Goal: Use online tool/utility: Use online tool/utility

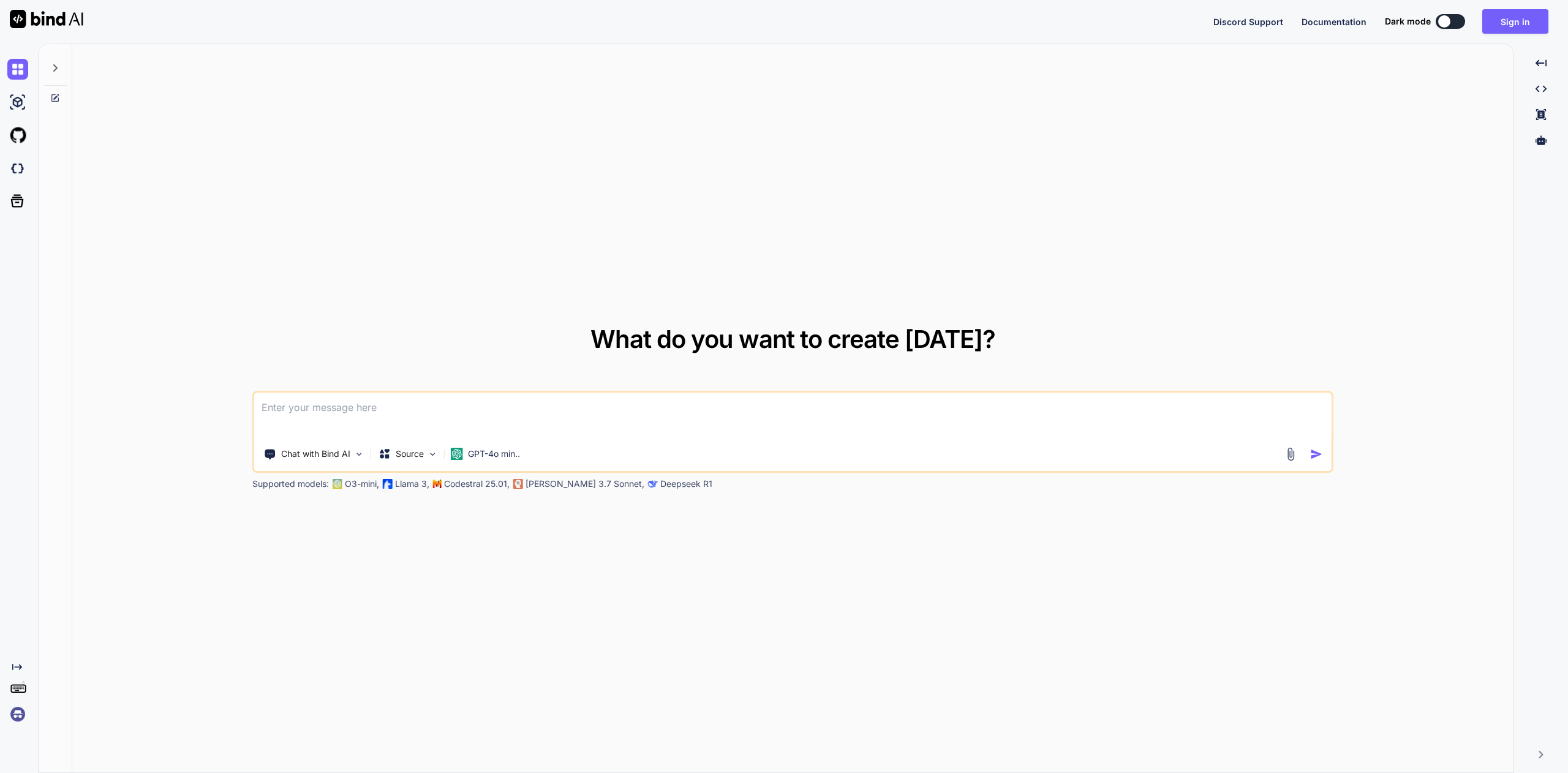
drag, startPoint x: 0, startPoint y: 0, endPoint x: 1493, endPoint y: 60, distance: 1494.2
click at [1464, 79] on div "What do you want to create [DATE]? Chat with Bind AI Source GPT-4o min.. Suppor…" at bounding box center [793, 409] width 1441 height 730
click at [1524, 22] on button "Sign in" at bounding box center [1515, 21] width 66 height 25
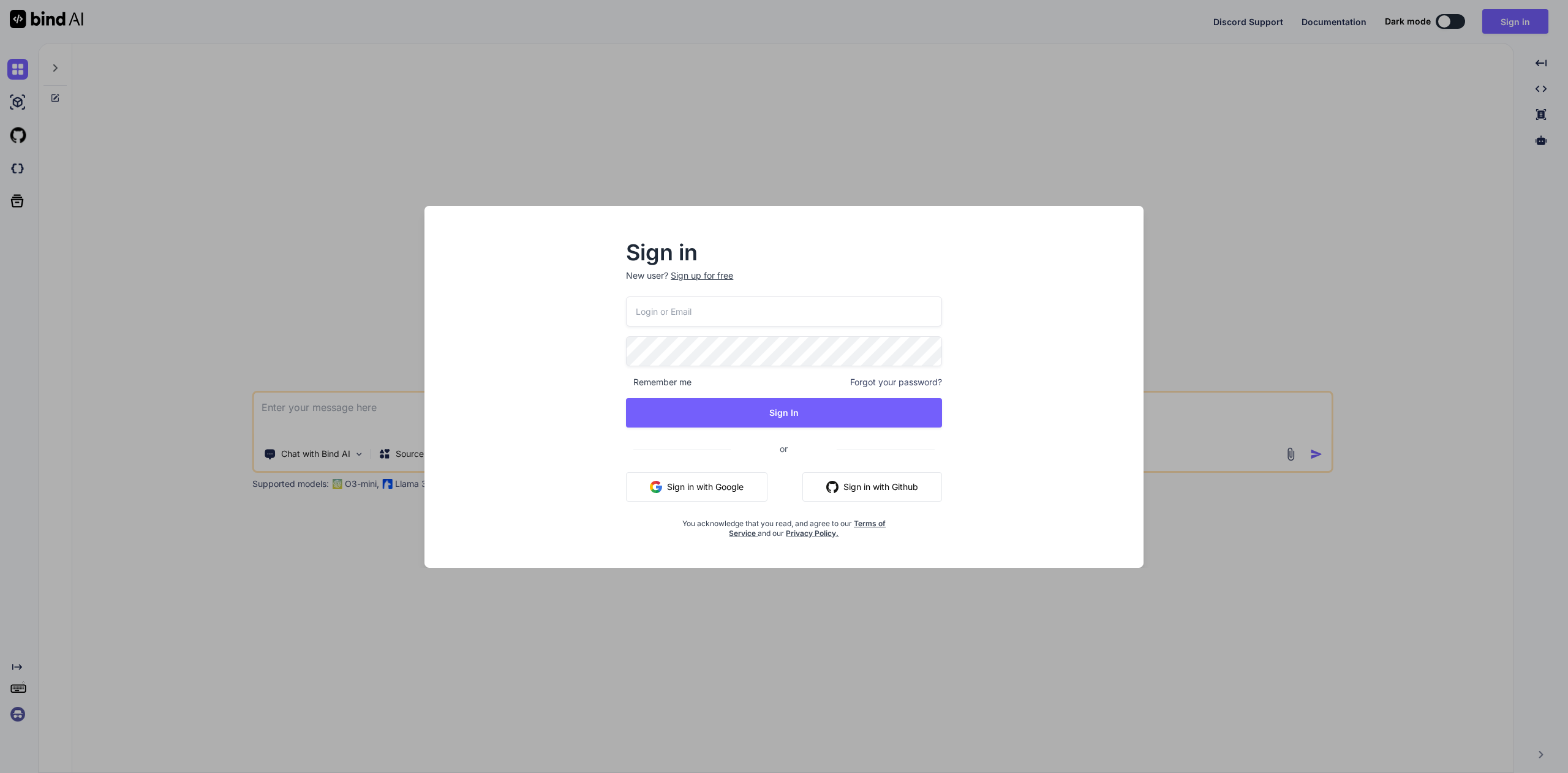
click at [715, 480] on button "Sign in with Google" at bounding box center [696, 486] width 141 height 29
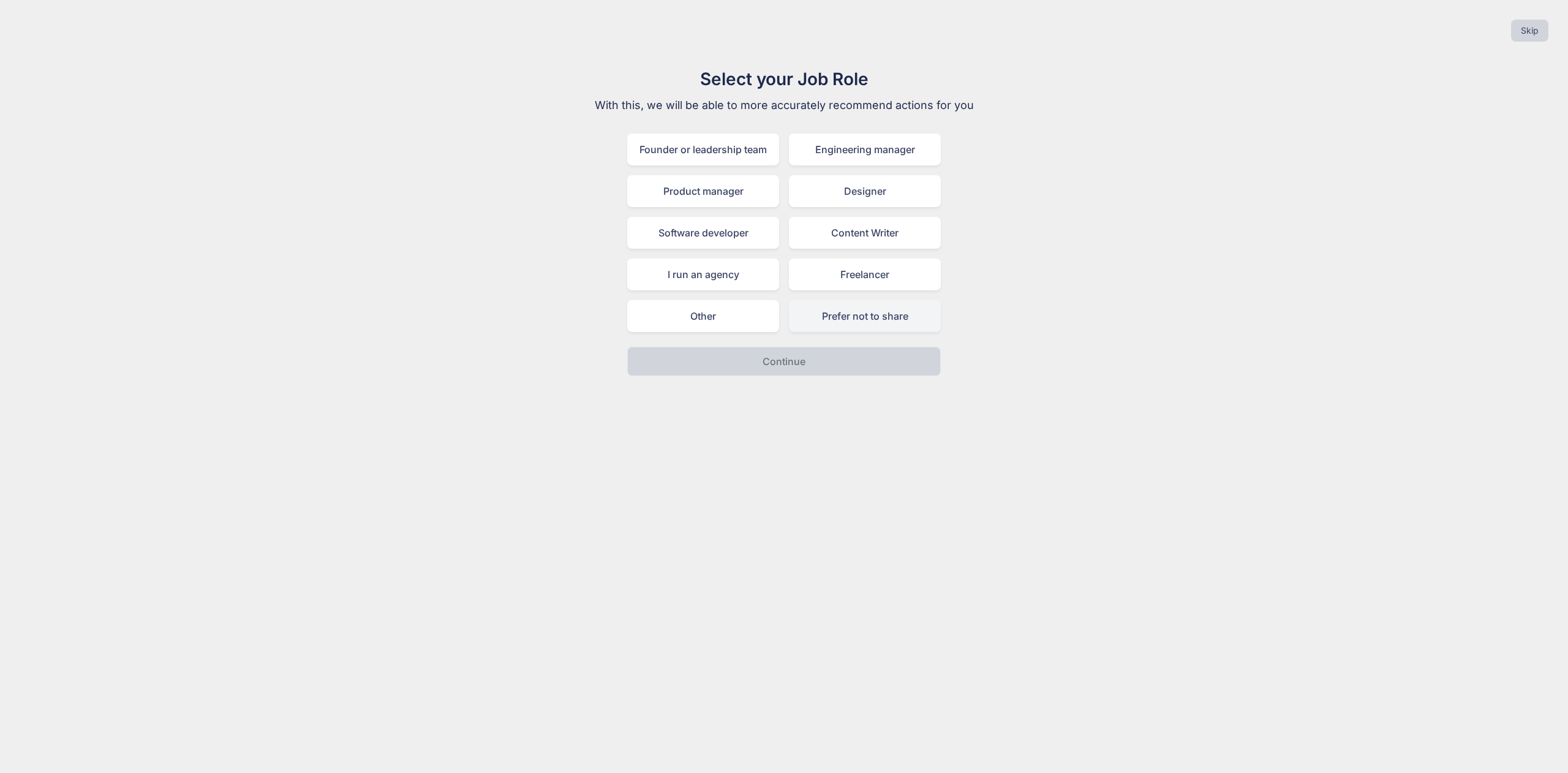
click at [835, 321] on div "Prefer not to share" at bounding box center [865, 316] width 152 height 32
click at [816, 362] on button "Continue" at bounding box center [784, 361] width 314 height 29
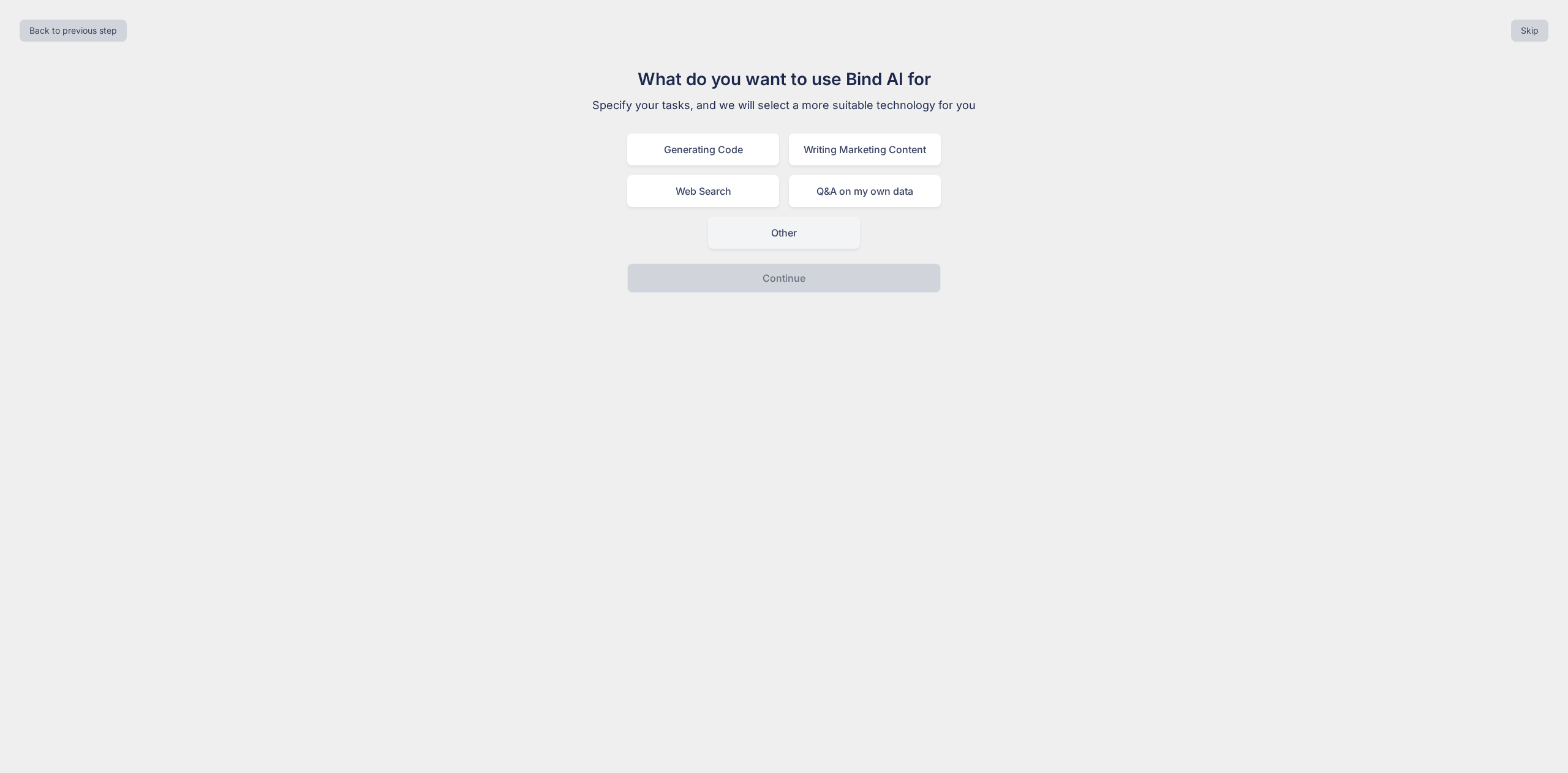
click at [786, 238] on div "Other" at bounding box center [784, 233] width 152 height 32
click at [816, 283] on button "Continue" at bounding box center [784, 278] width 314 height 29
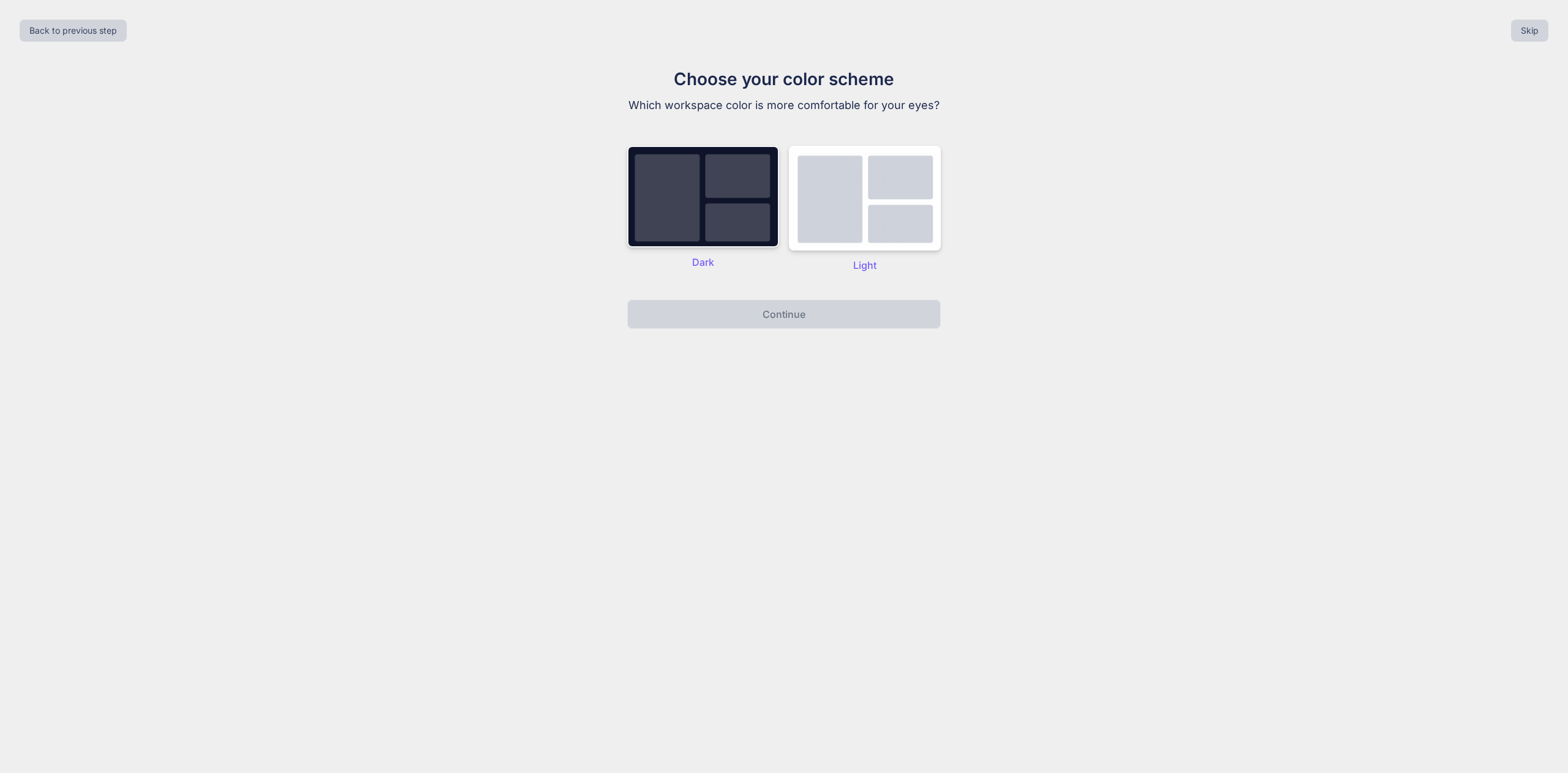
drag, startPoint x: 718, startPoint y: 209, endPoint x: 726, endPoint y: 222, distance: 15.3
click at [718, 209] on img at bounding box center [703, 196] width 152 height 102
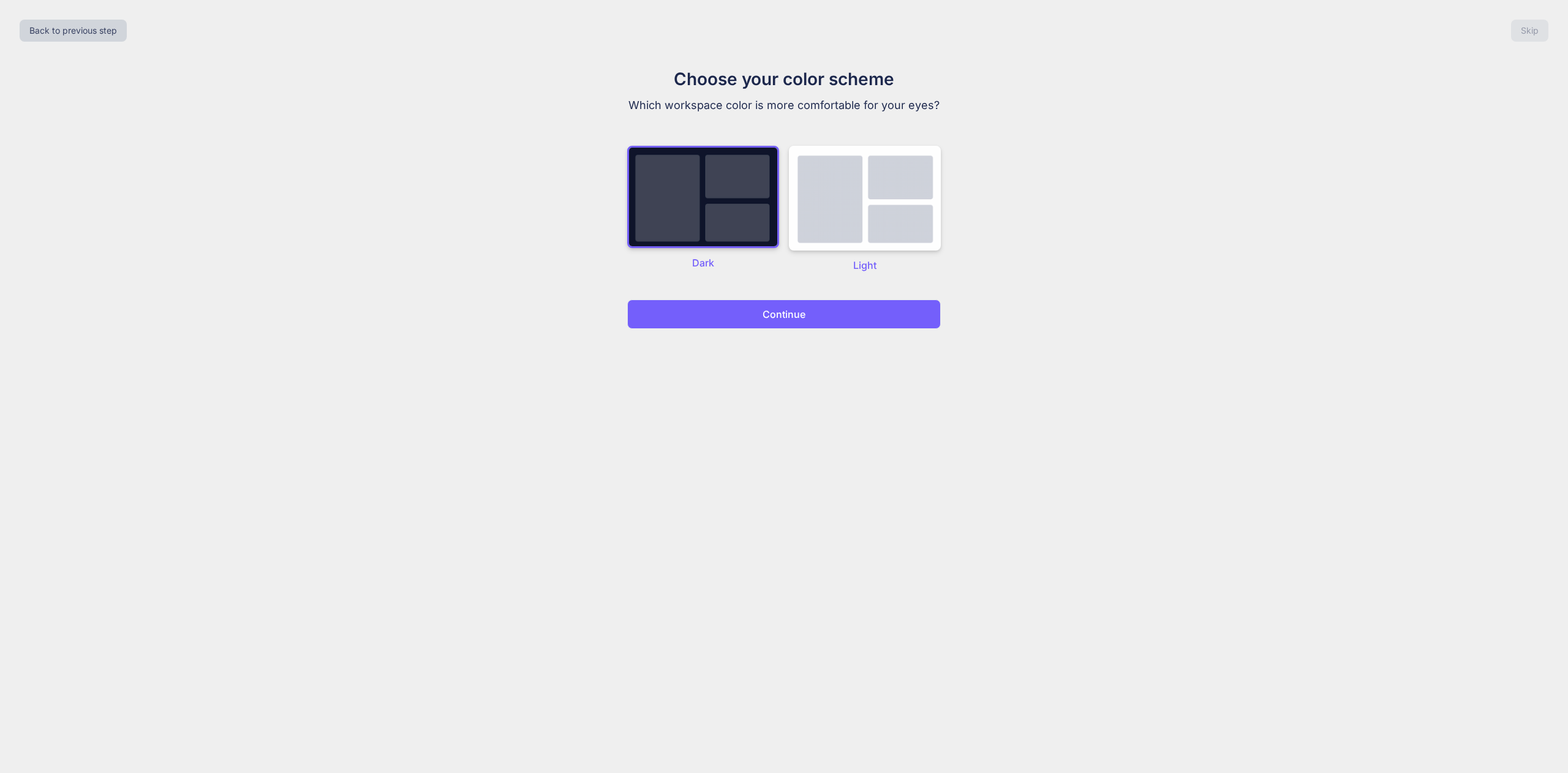
click at [779, 319] on p "Continue" at bounding box center [783, 315] width 43 height 15
click at [776, 321] on p "Continue" at bounding box center [783, 315] width 43 height 15
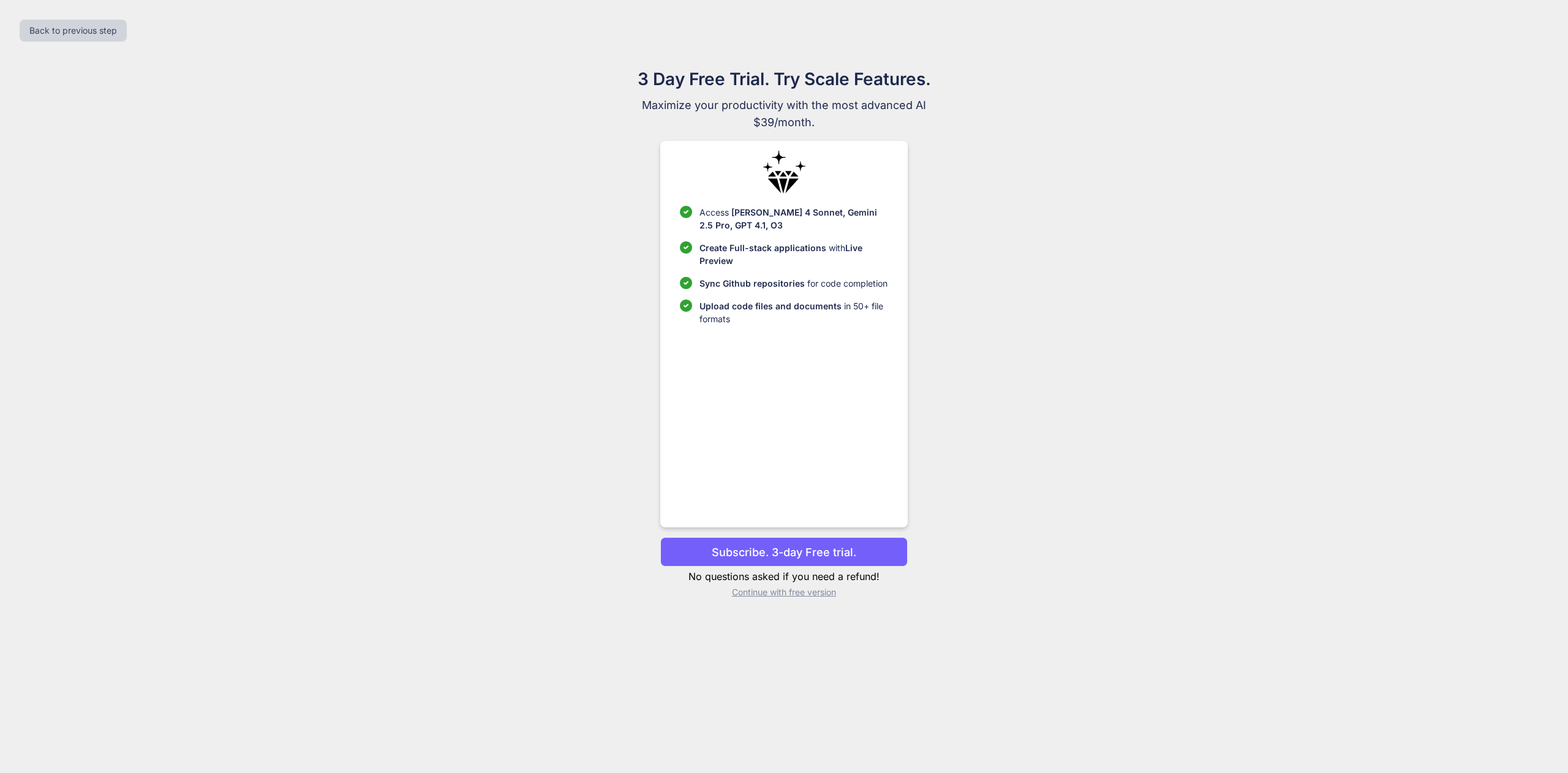
click at [822, 595] on p "Continue with free version" at bounding box center [784, 592] width 247 height 12
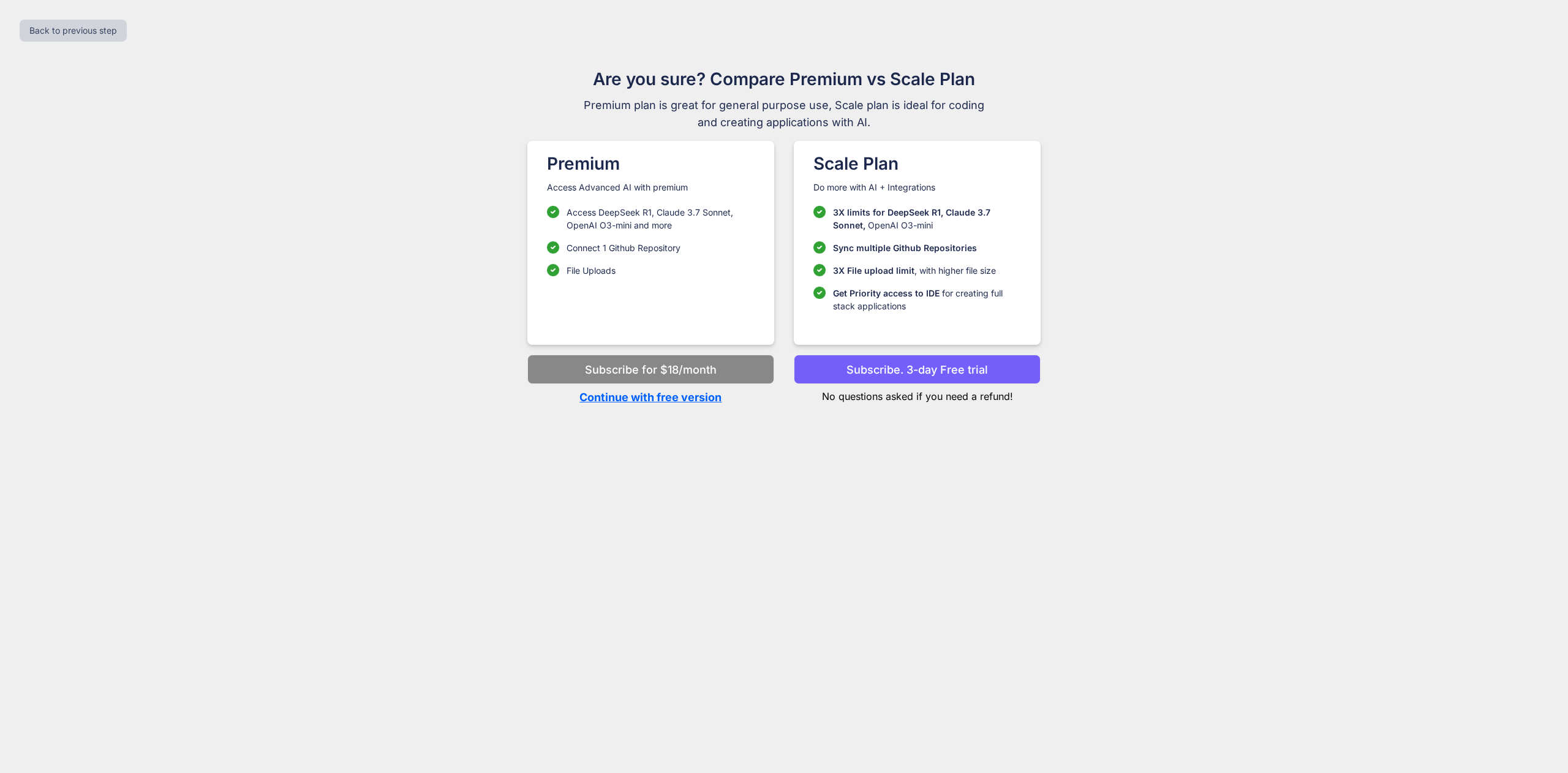
click at [679, 404] on p "Continue with free version" at bounding box center [651, 397] width 247 height 16
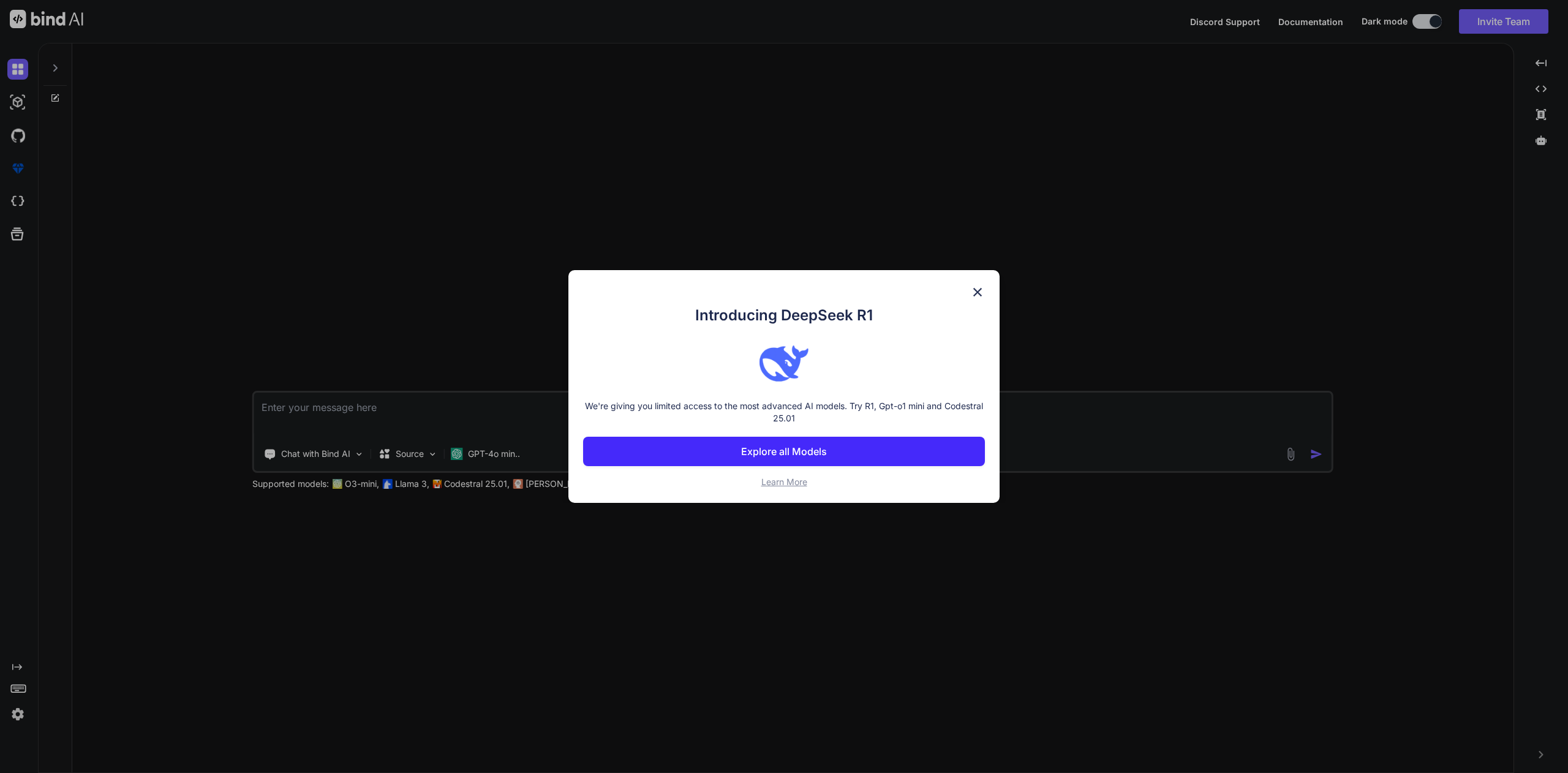
click at [983, 297] on img at bounding box center [978, 292] width 15 height 15
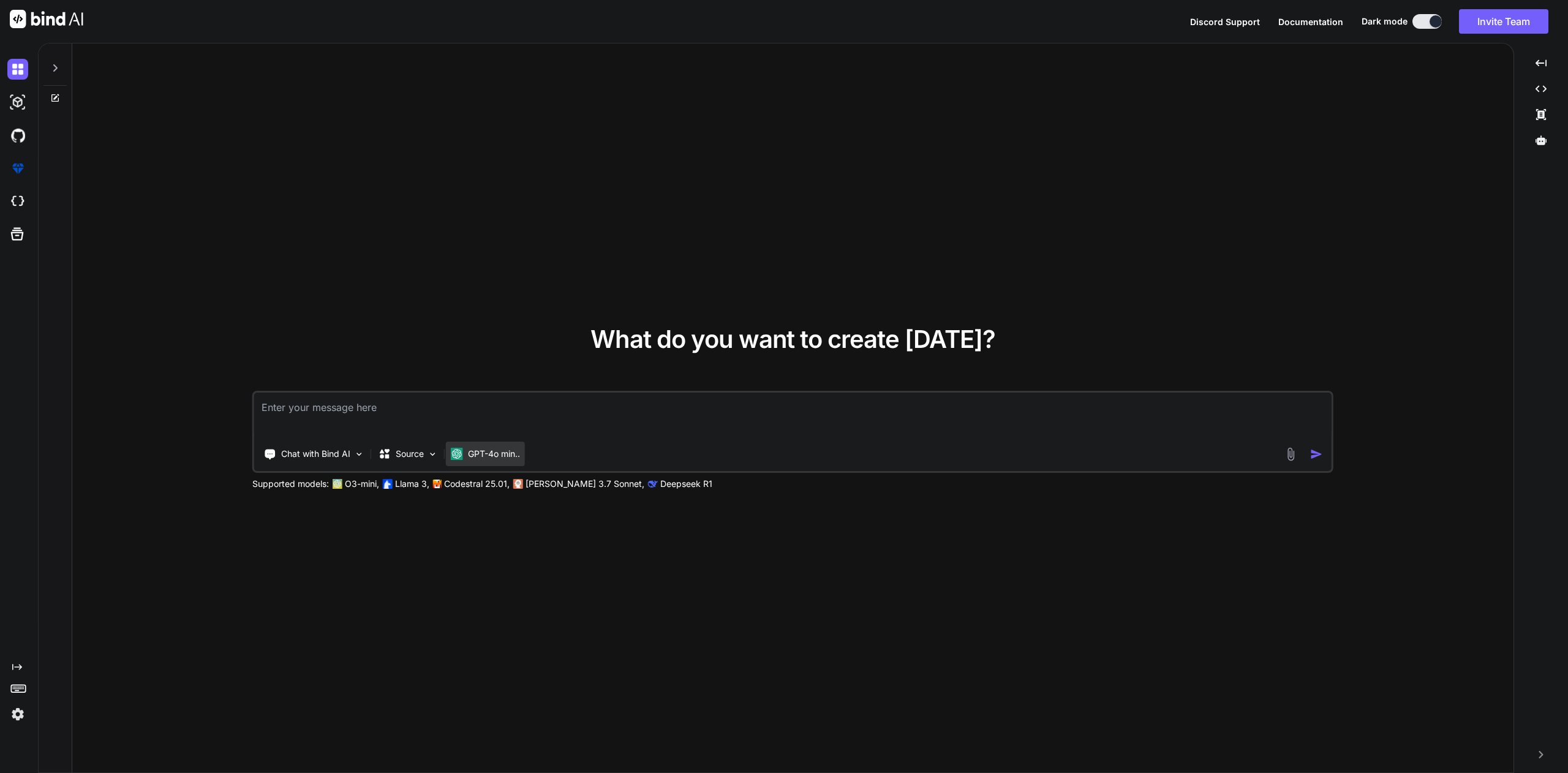
click at [502, 458] on p "GPT-4o min.." at bounding box center [494, 454] width 52 height 12
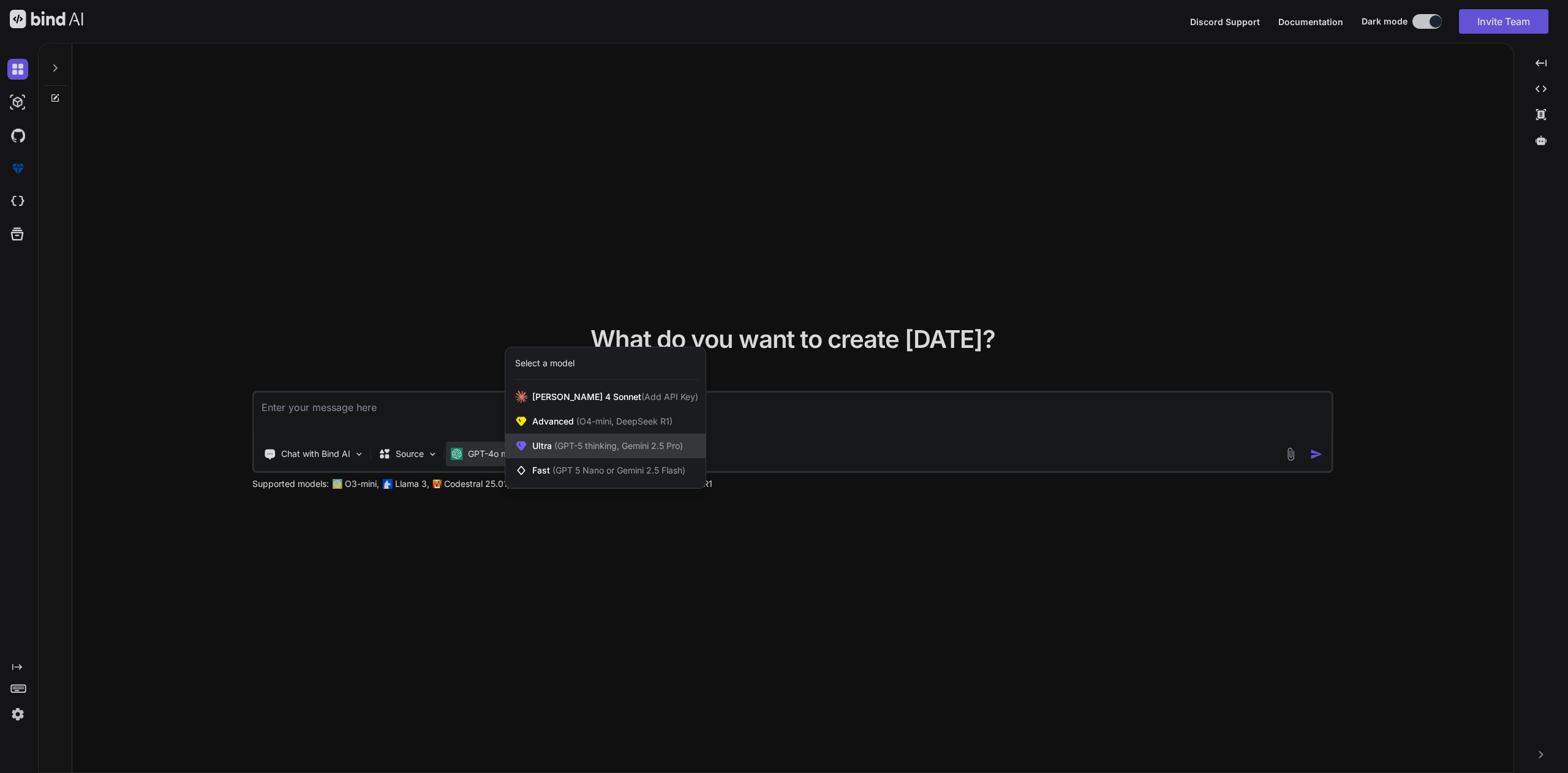
click at [663, 444] on span "(GPT-5 thinking, Gemini 2.5 Pro)" at bounding box center [618, 445] width 131 height 10
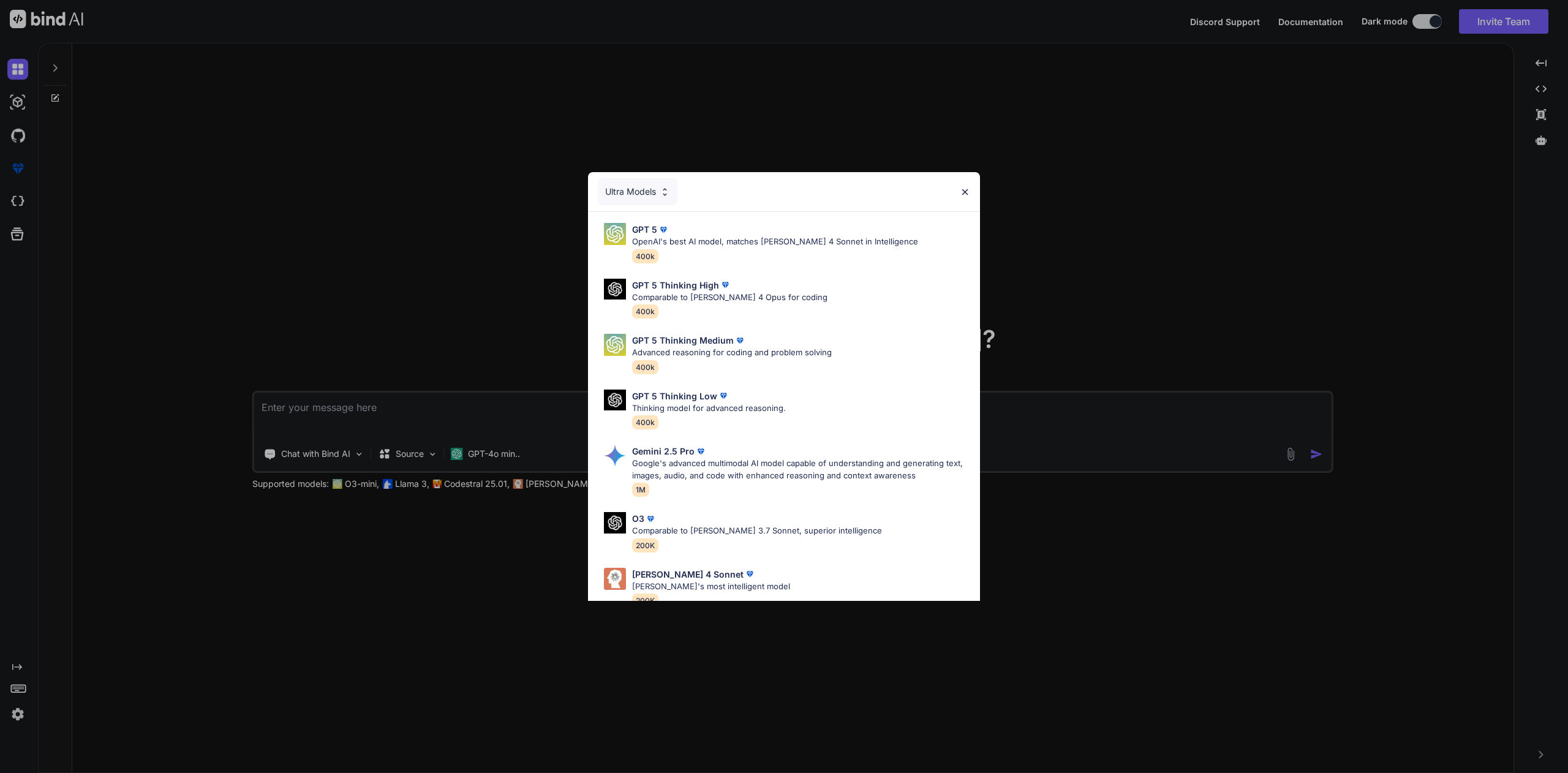
click at [498, 653] on div "Ultra Models GPT 5 OpenAI's best AI model, matches [PERSON_NAME] 4 Sonnet in In…" at bounding box center [784, 386] width 1568 height 773
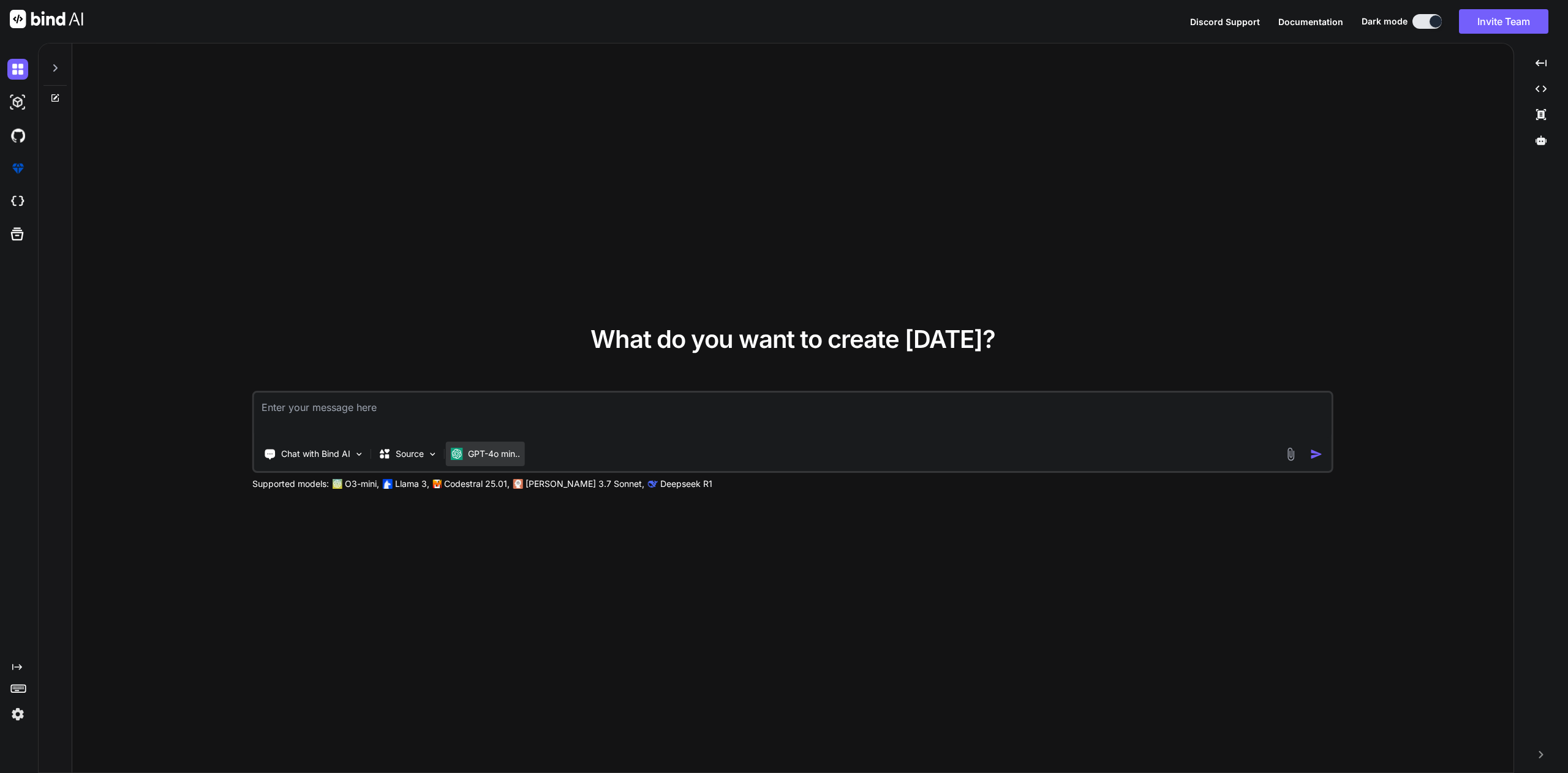
click at [493, 456] on p "GPT-4o min.." at bounding box center [494, 454] width 52 height 12
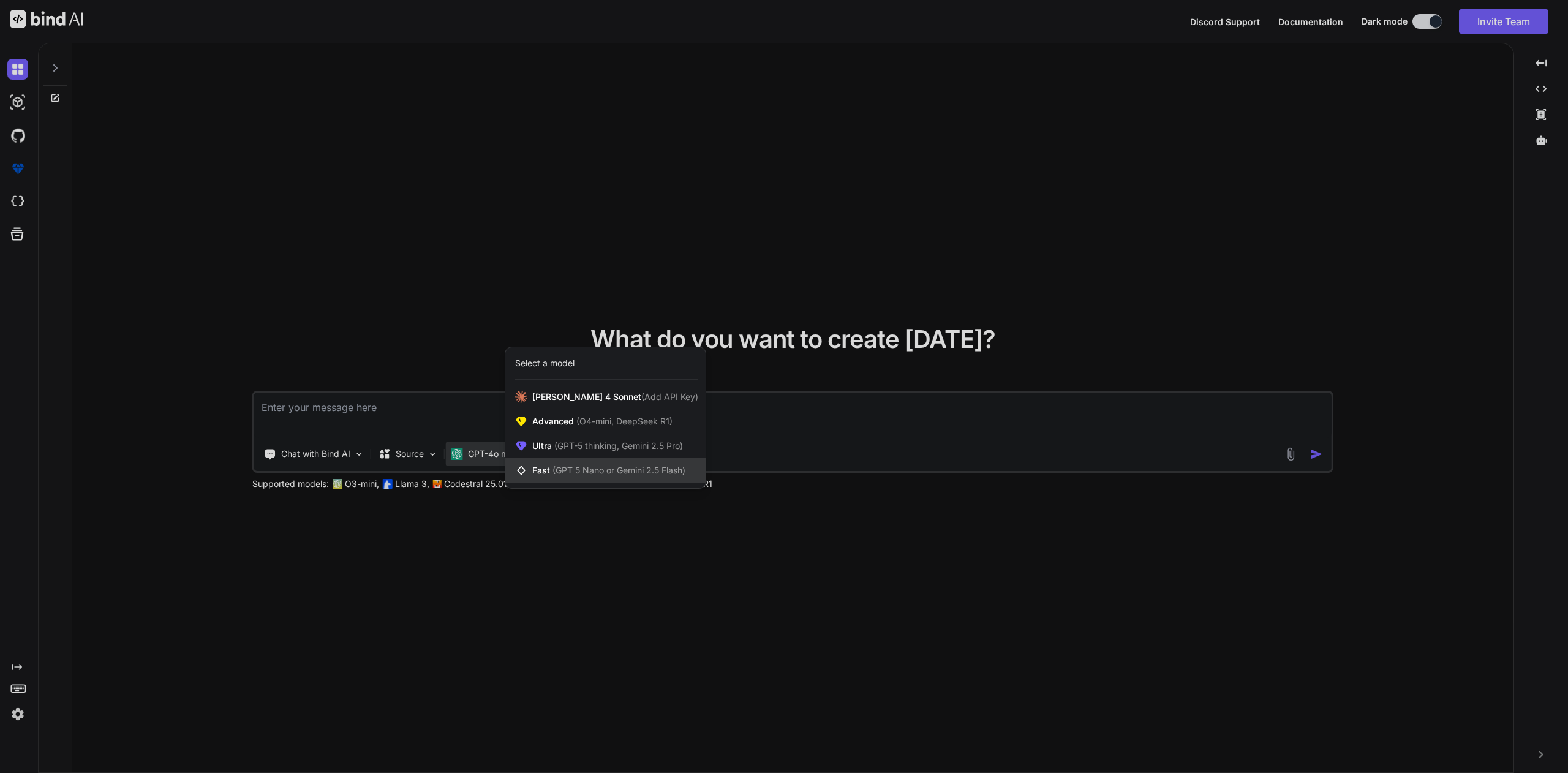
click at [551, 471] on span "Fast (GPT 5 Nano or Gemini 2.5 Flash)" at bounding box center [609, 470] width 153 height 12
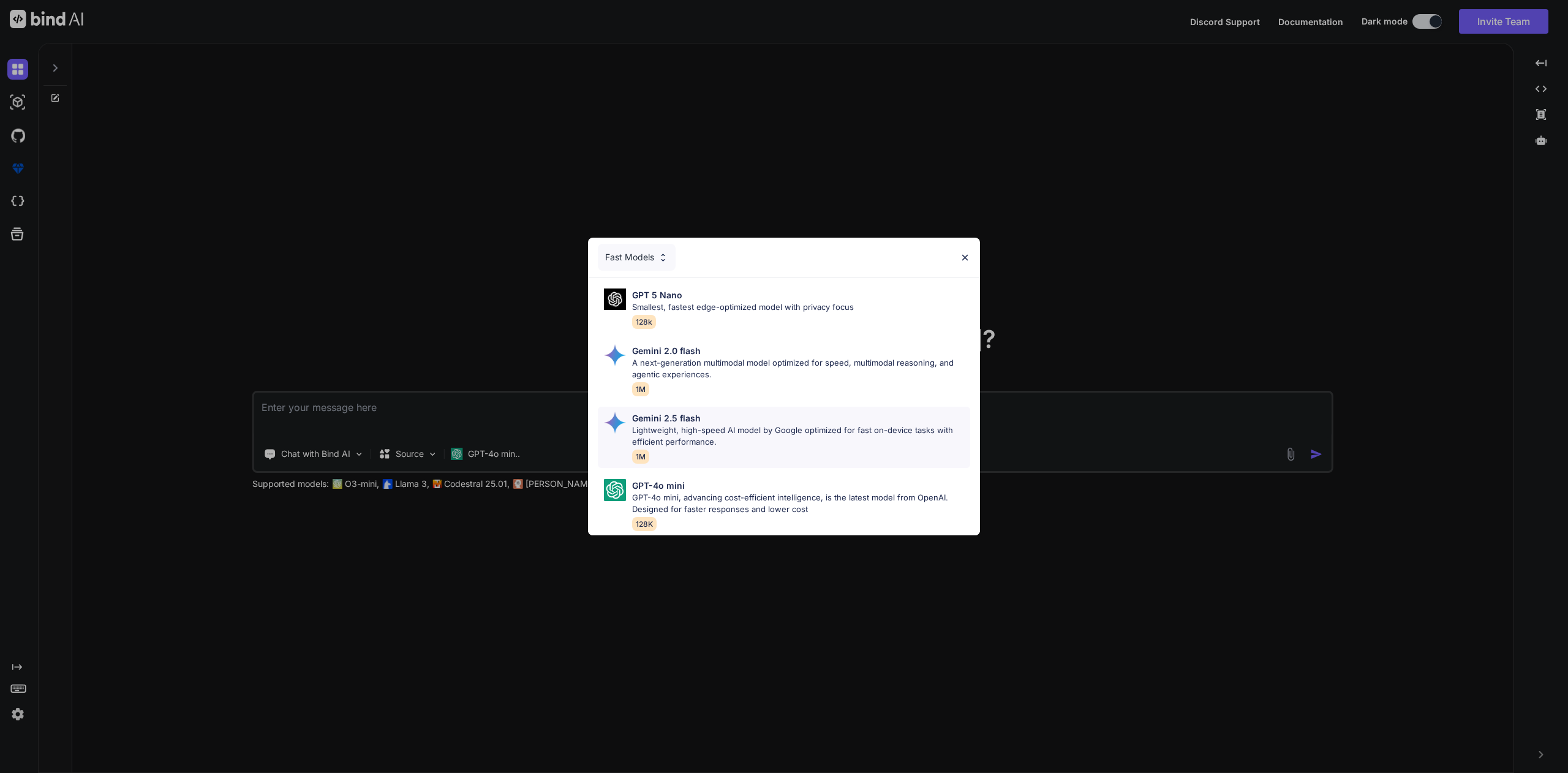
click at [715, 433] on p "Lightweight, high-speed AI model by Google optimized for fast on-device tasks w…" at bounding box center [800, 436] width 338 height 24
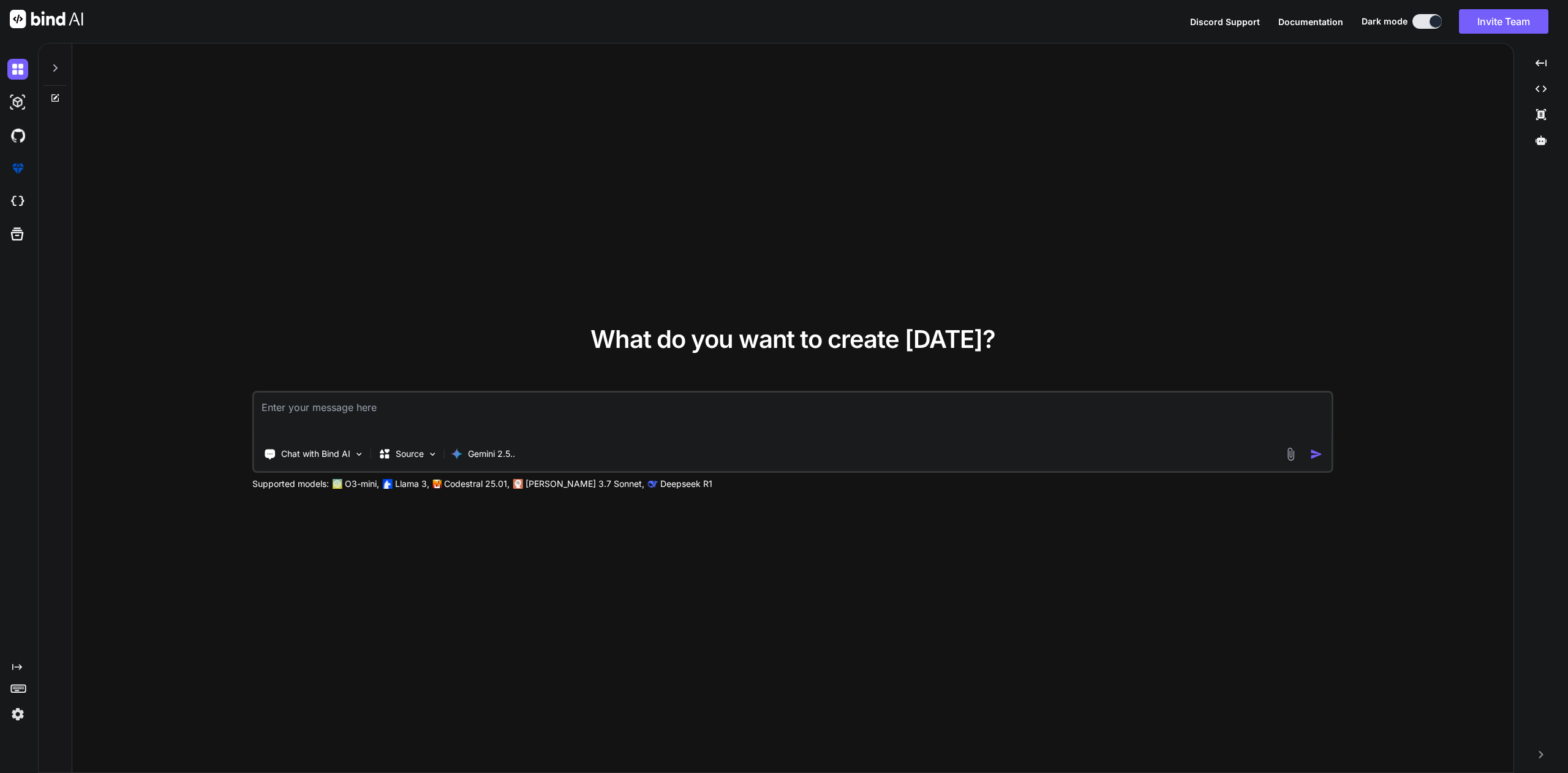
click at [490, 415] on textarea at bounding box center [792, 415] width 1077 height 45
type textarea "x"
type textarea "c"
type textarea "x"
type textarea "cr"
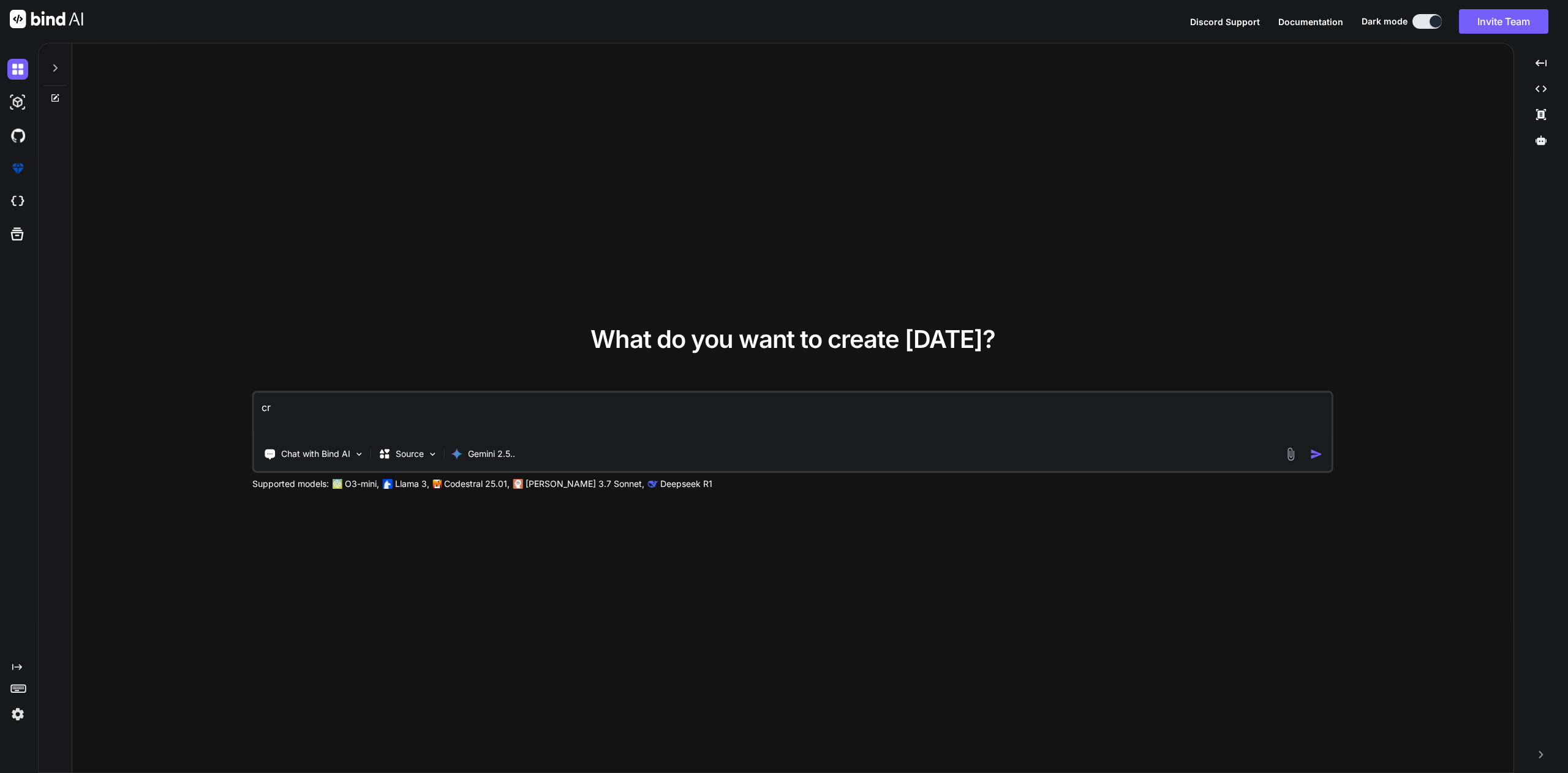
type textarea "x"
type textarea "cre"
type textarea "x"
type textarea "crea"
type textarea "x"
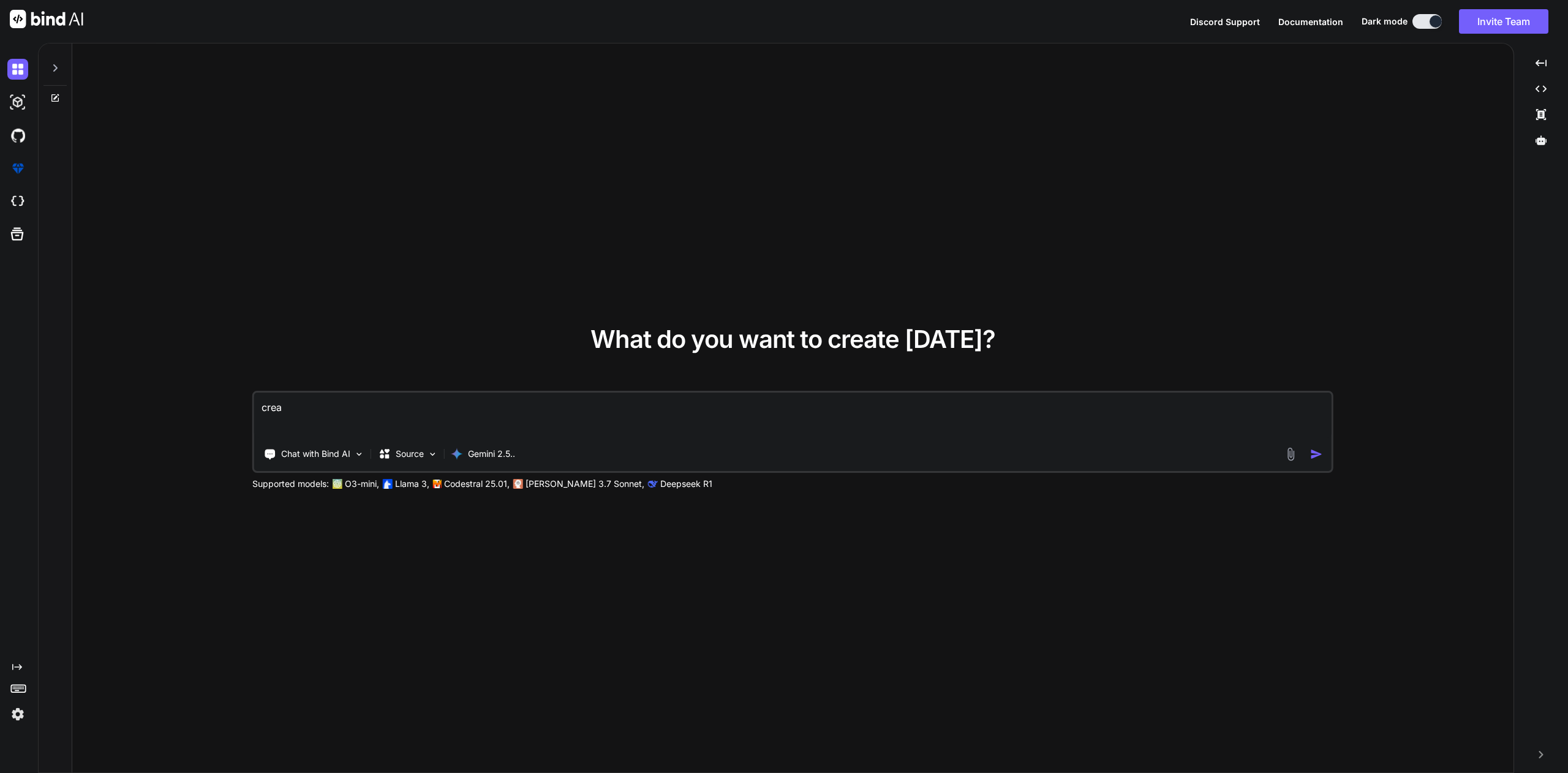
type textarea "creat"
type textarea "x"
type textarea "create"
type textarea "x"
type textarea "create"
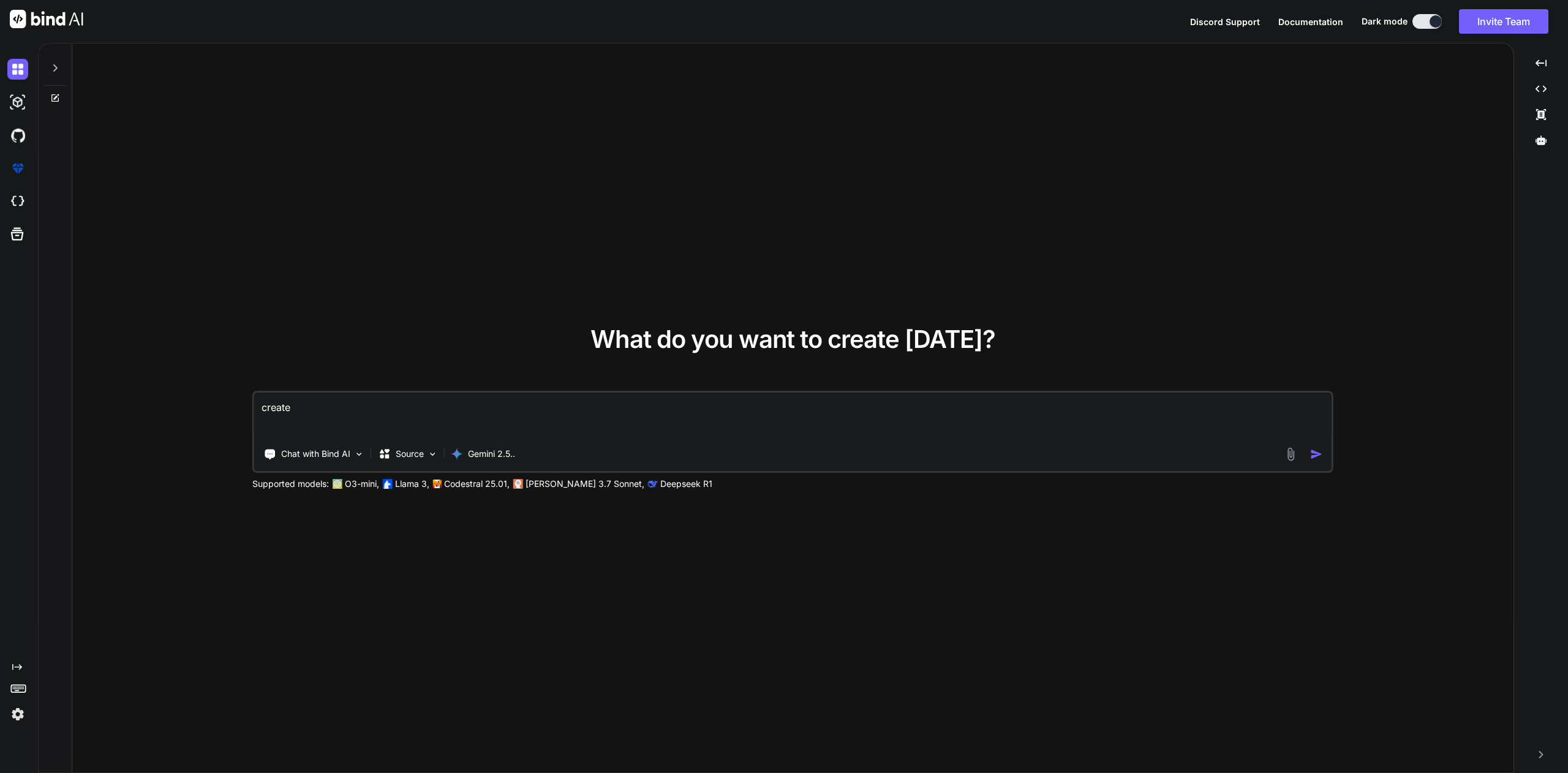
type textarea "x"
type textarea "create a"
type textarea "x"
type textarea "create a"
type textarea "x"
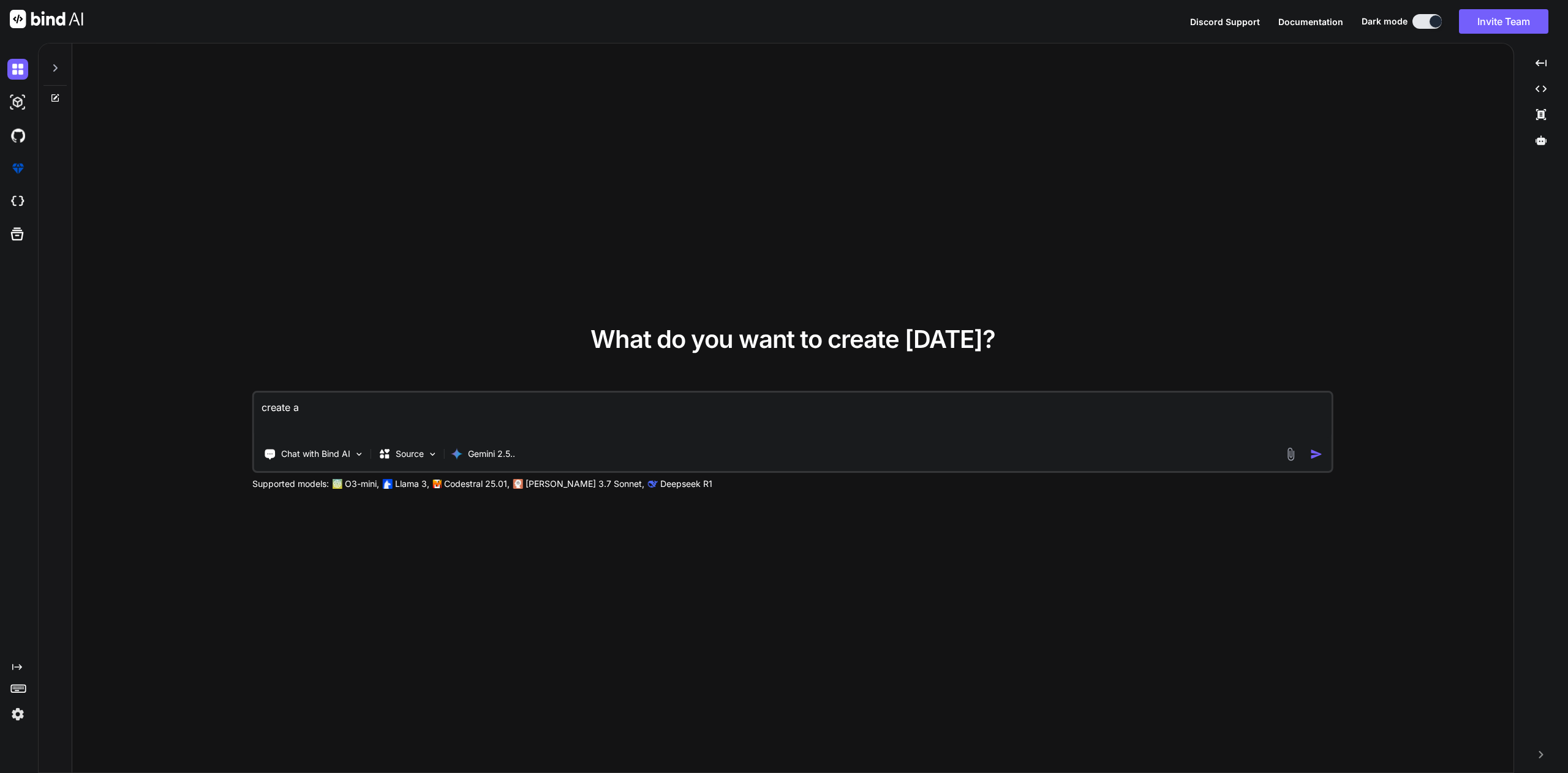
type textarea "create a p"
type textarea "x"
type textarea "create a py"
type textarea "x"
type textarea "create a pyt"
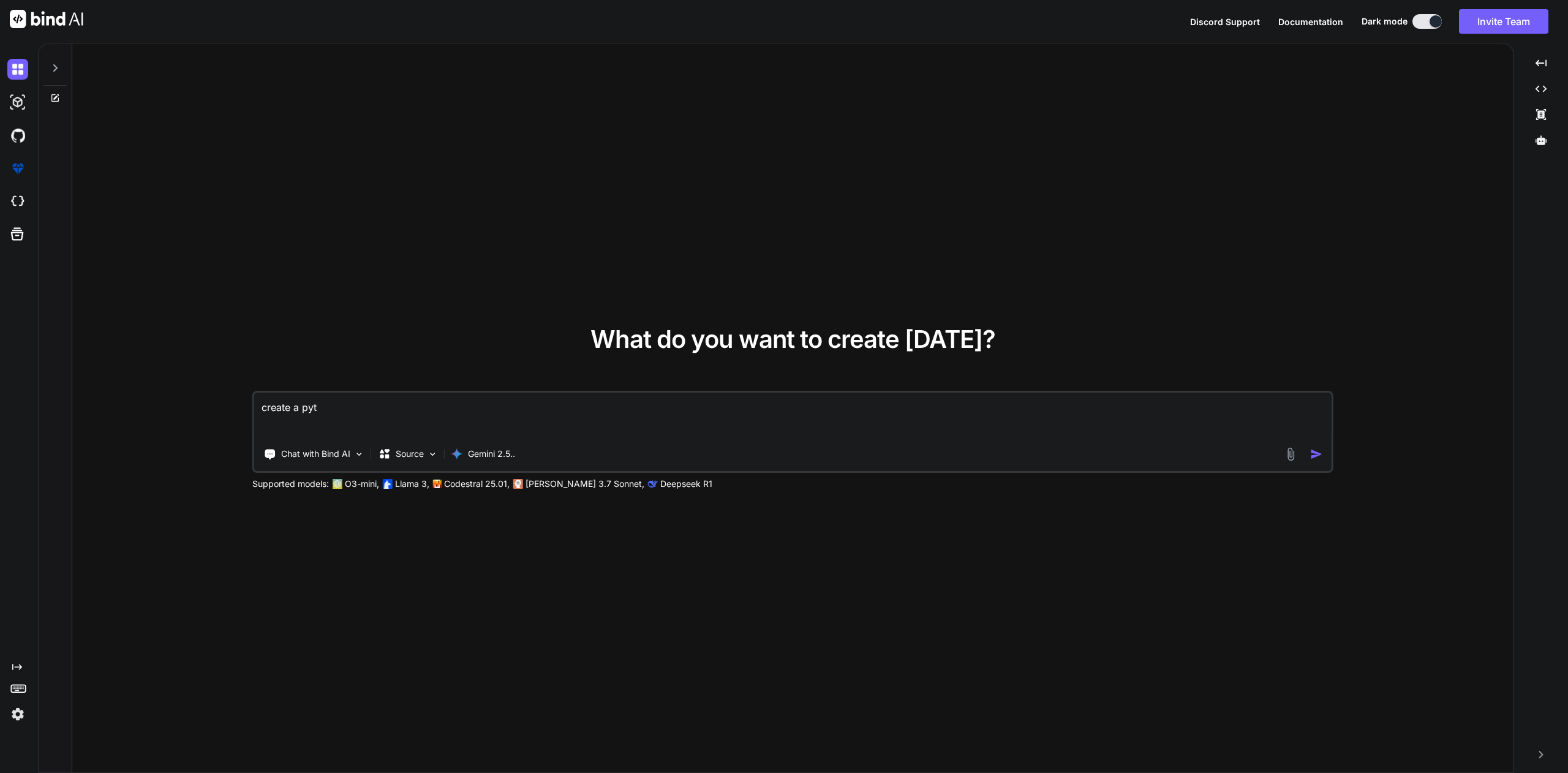
type textarea "x"
type textarea "create a pyth"
type textarea "x"
type textarea "create a pytho"
type textarea "x"
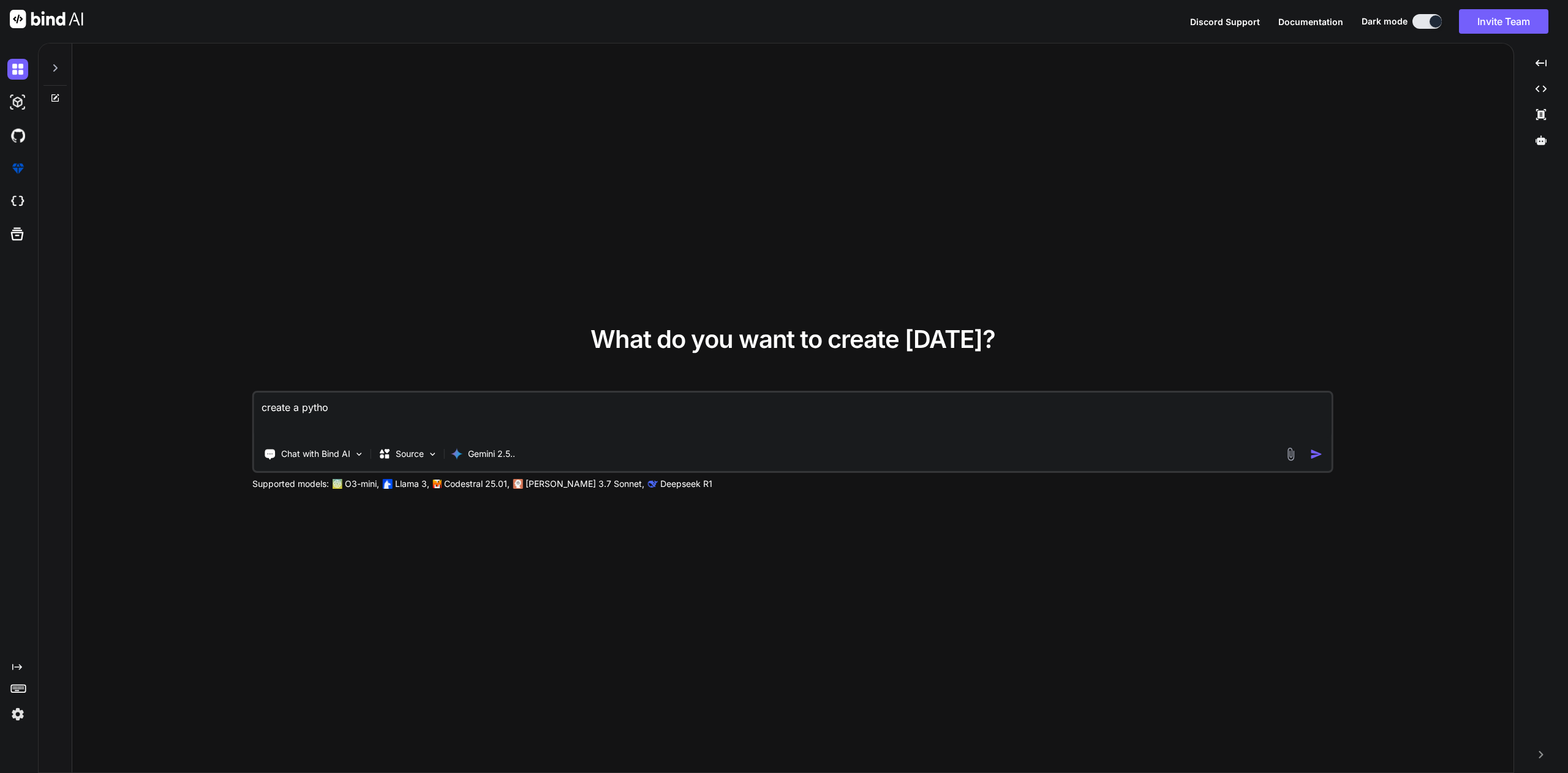
type textarea "create a python"
type textarea "x"
type textarea "create a python"
type textarea "x"
type textarea "create a python s"
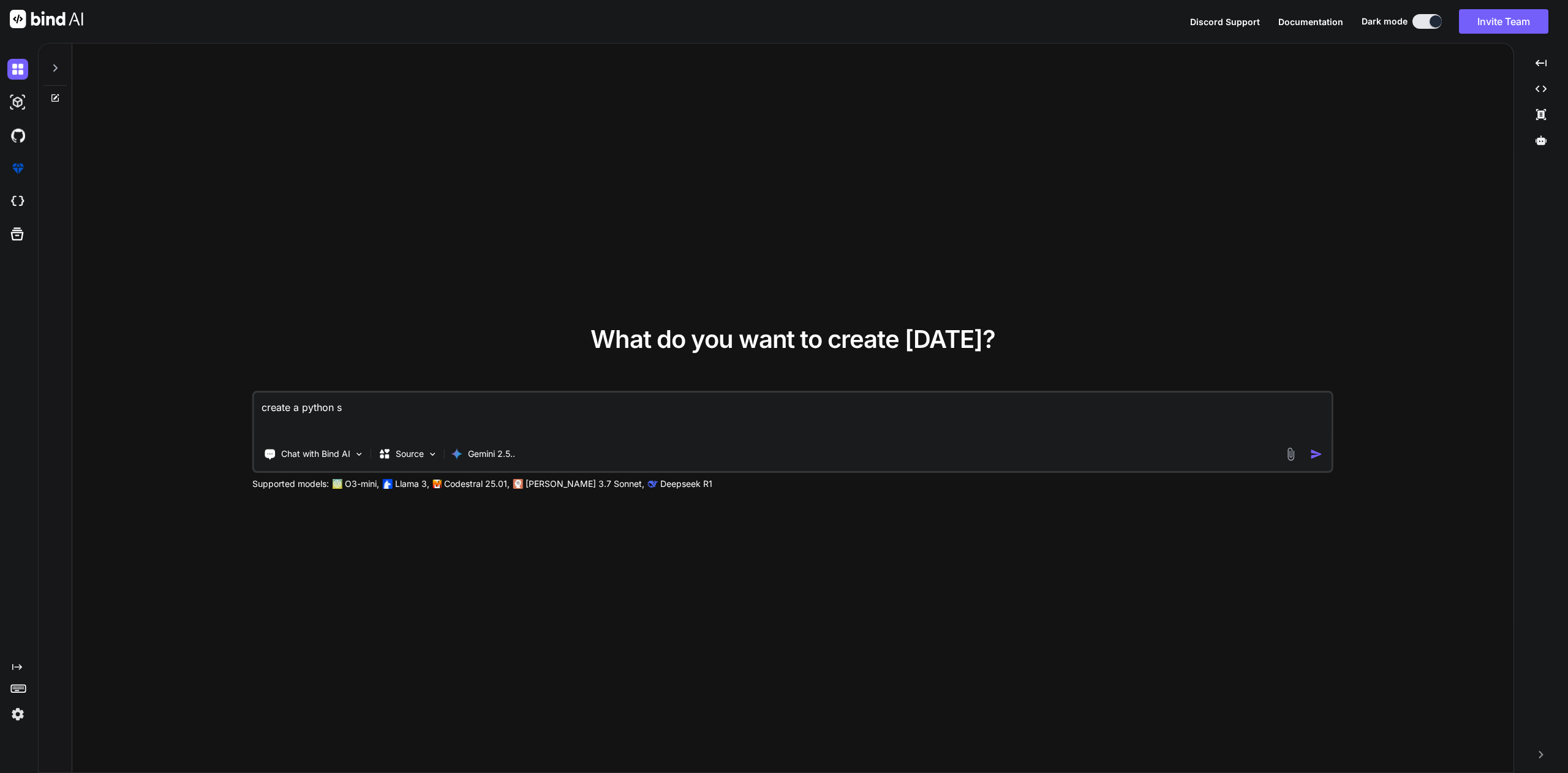
type textarea "x"
type textarea "create a python sc"
type textarea "x"
type textarea "create a python sch"
type textarea "x"
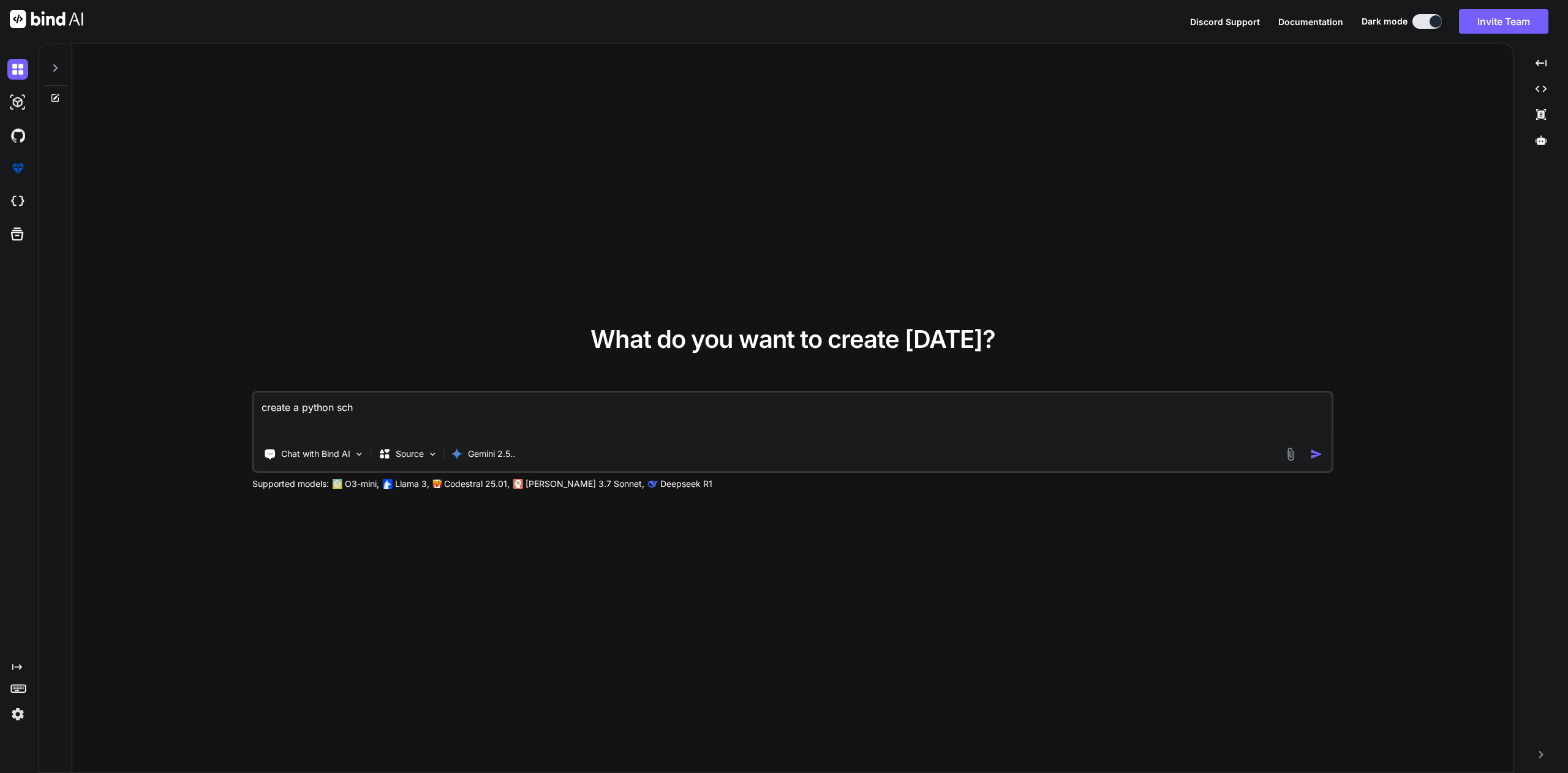
type textarea "create a python sche"
type textarea "x"
type textarea "create a python sched"
type textarea "x"
type textarea "create a python schedu"
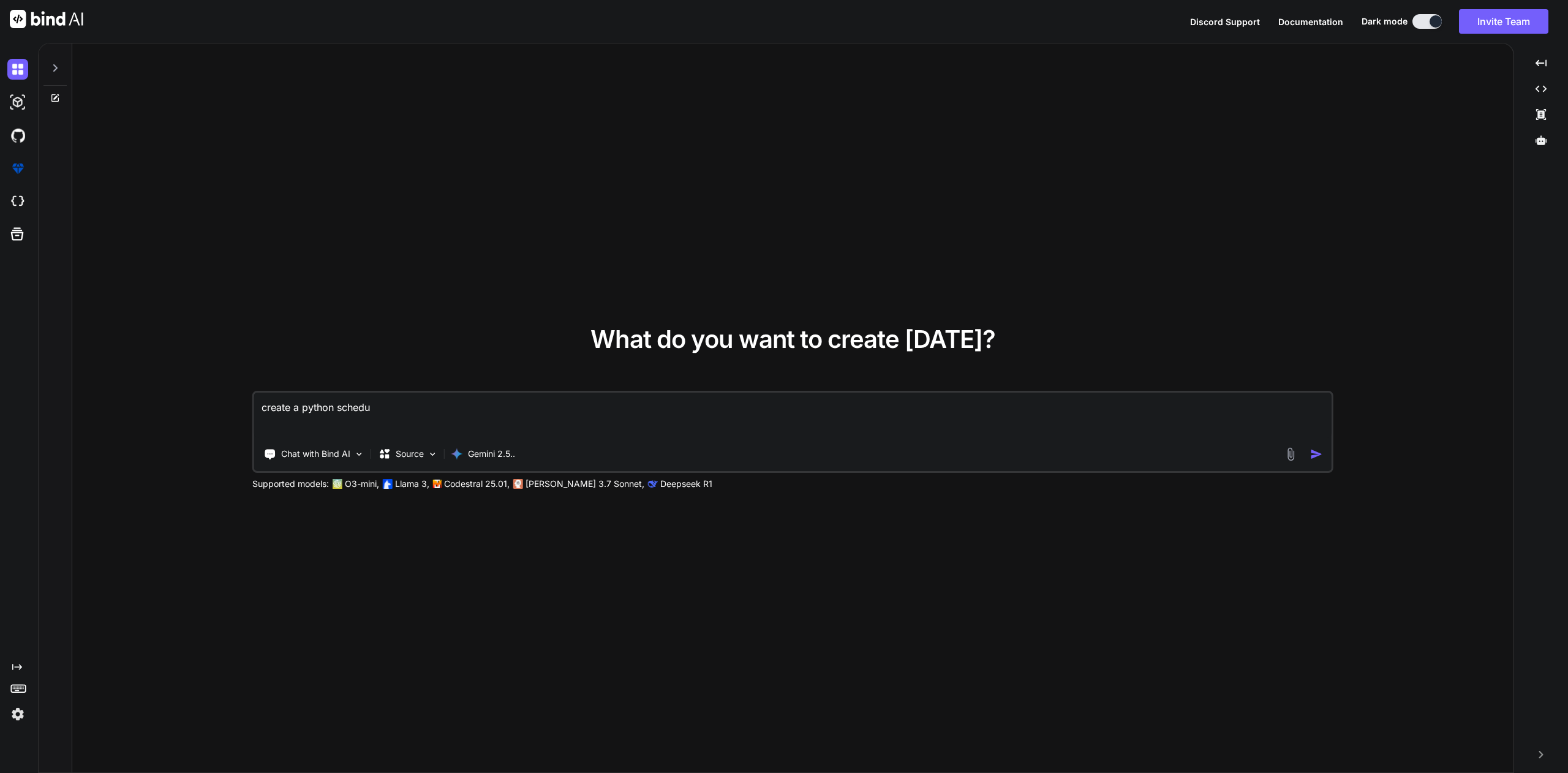
type textarea "x"
type textarea "create a python schedul"
type textarea "x"
type textarea "create a python scheduli"
type textarea "x"
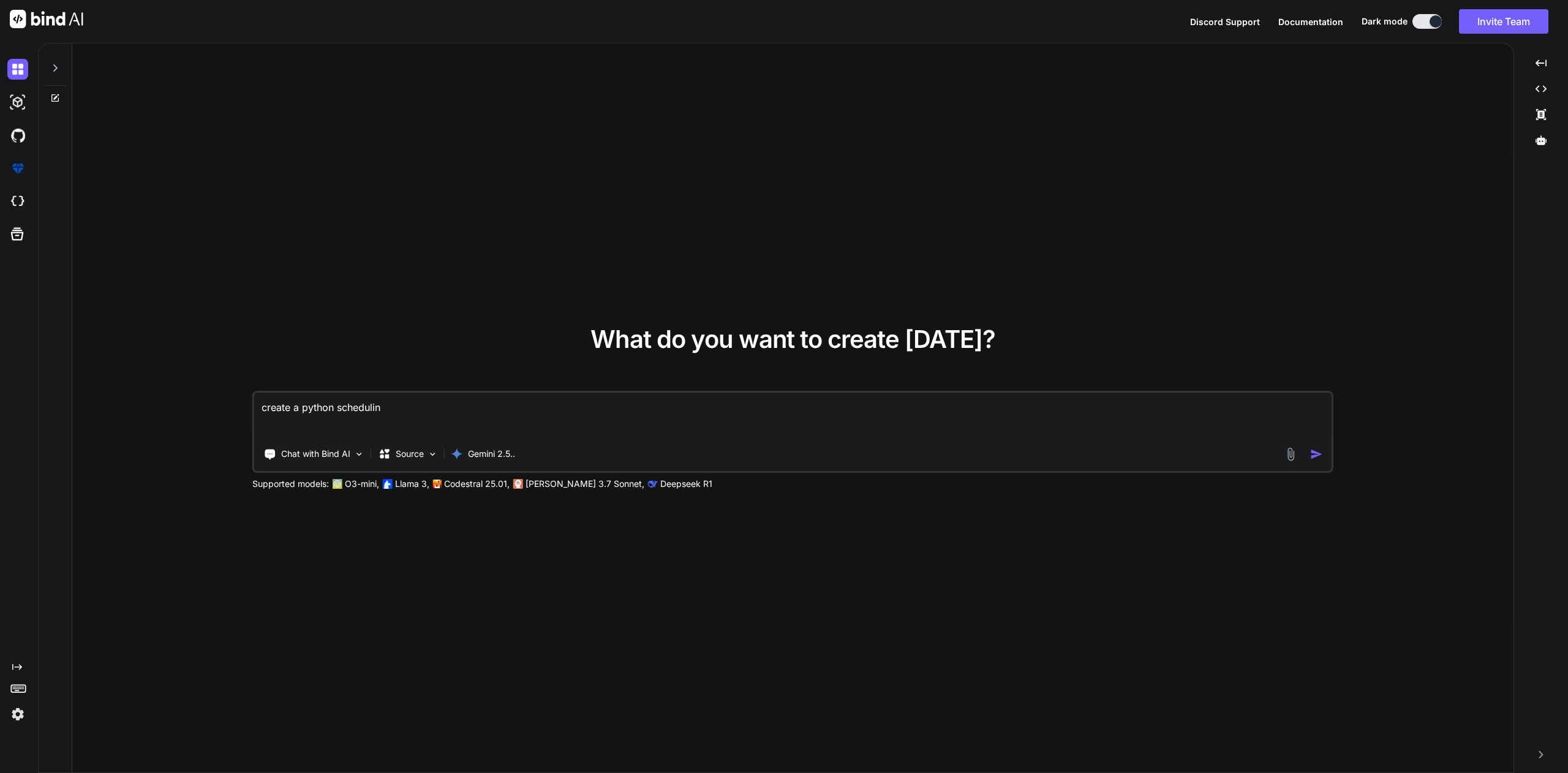
type textarea "create a python scheduling"
type textarea "x"
type textarea "create a python scheduling"
type textarea "x"
type textarea "create a python scheduling a"
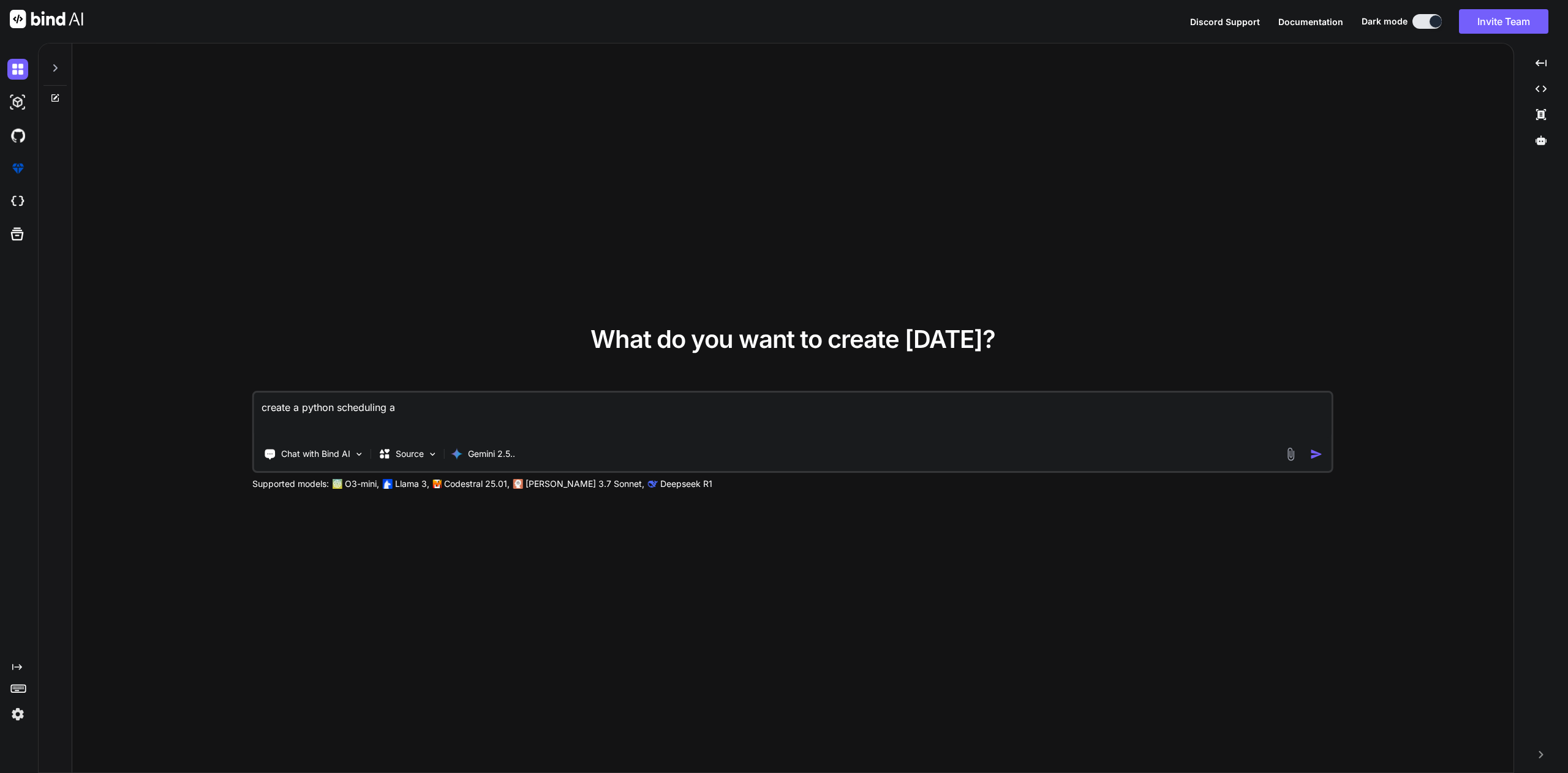
type textarea "x"
type textarea "create a python scheduling ap"
type textarea "x"
type textarea "create a python scheduling app"
type textarea "x"
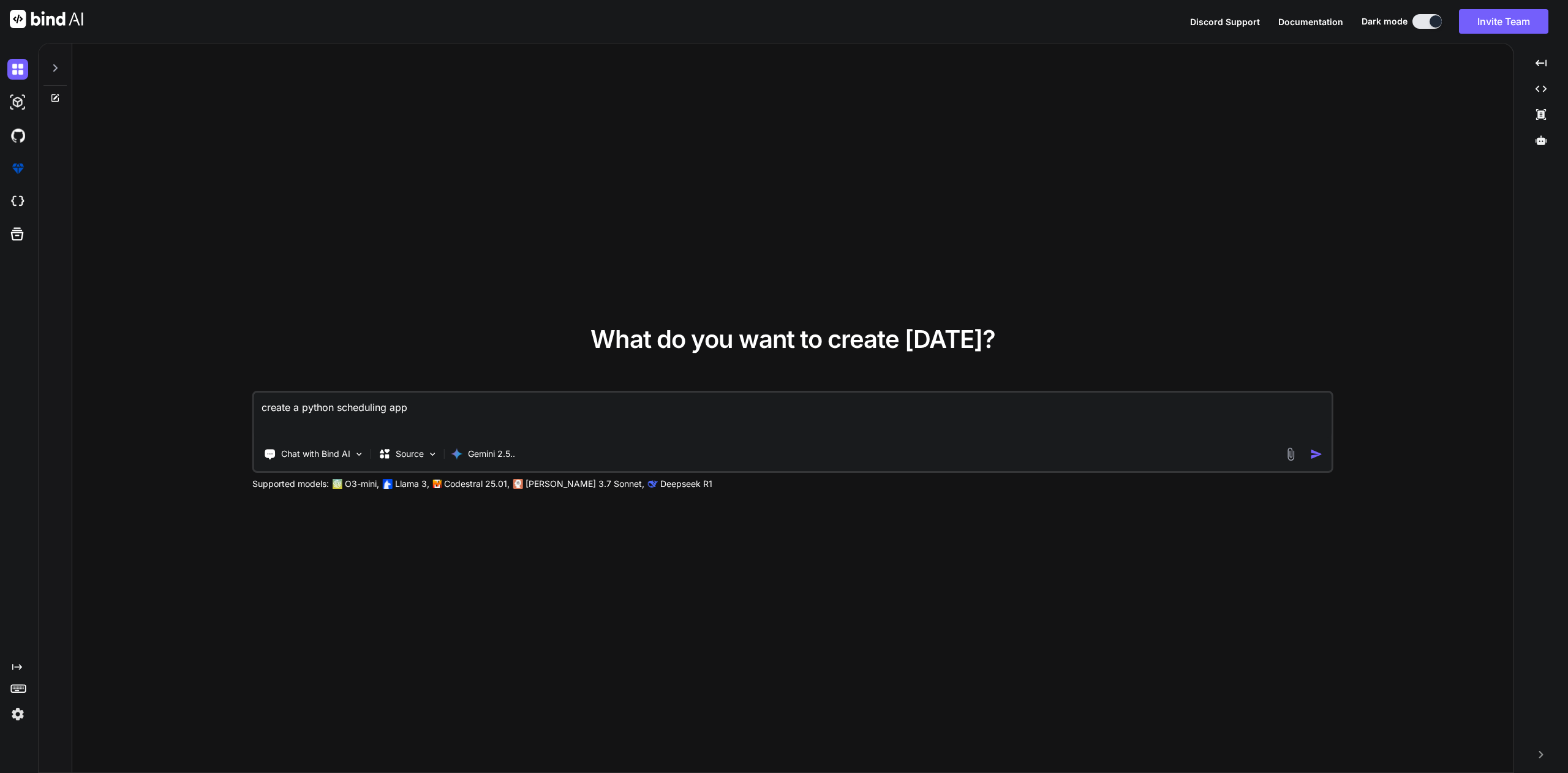
type textarea "create a python scheduling appl"
type textarea "x"
type textarea "create a python scheduling appli"
type textarea "x"
type textarea "create a python scheduling applic"
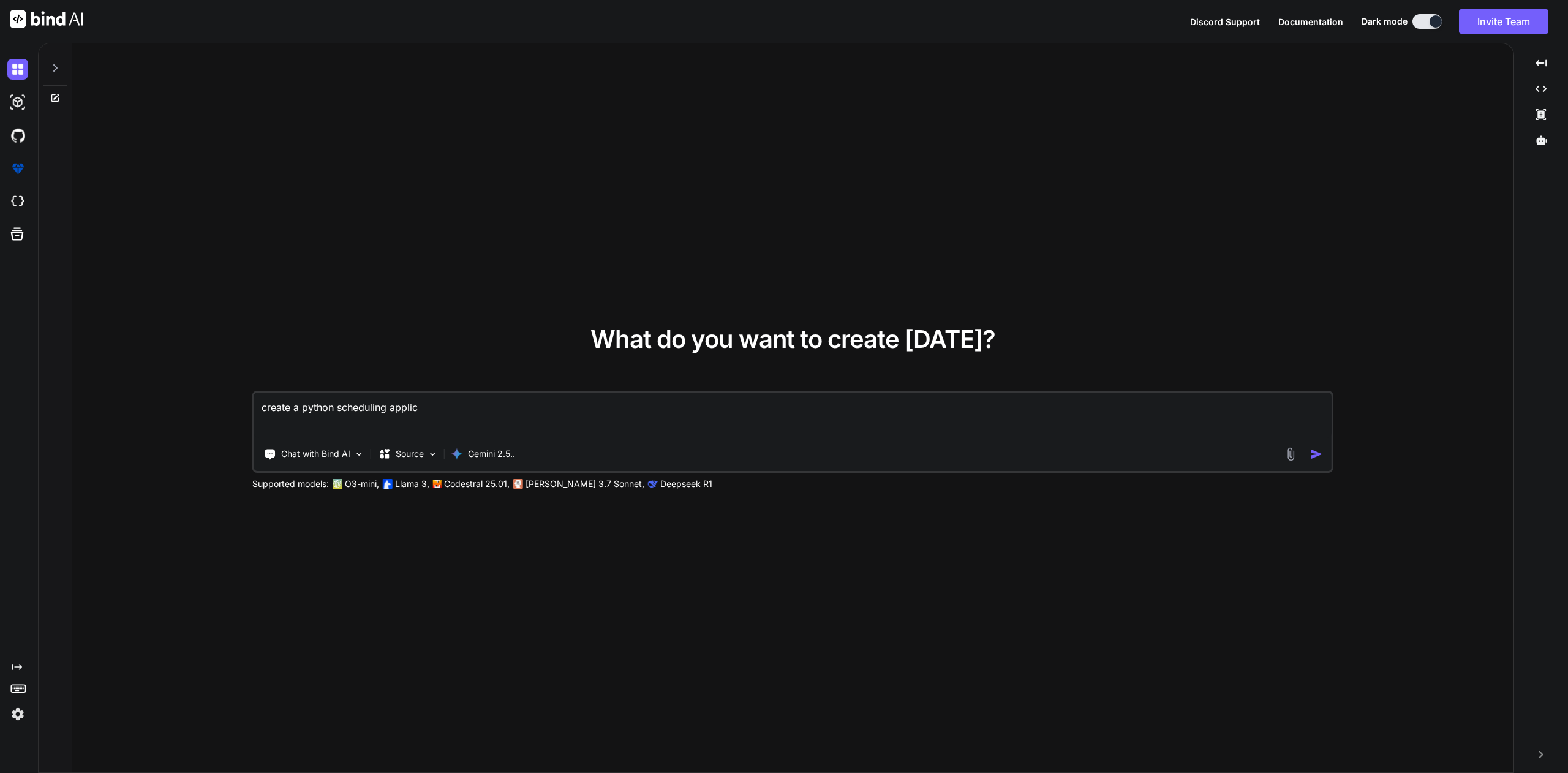
type textarea "x"
type textarea "create a python scheduling applica"
type textarea "x"
type textarea "create a python scheduling applicat"
type textarea "x"
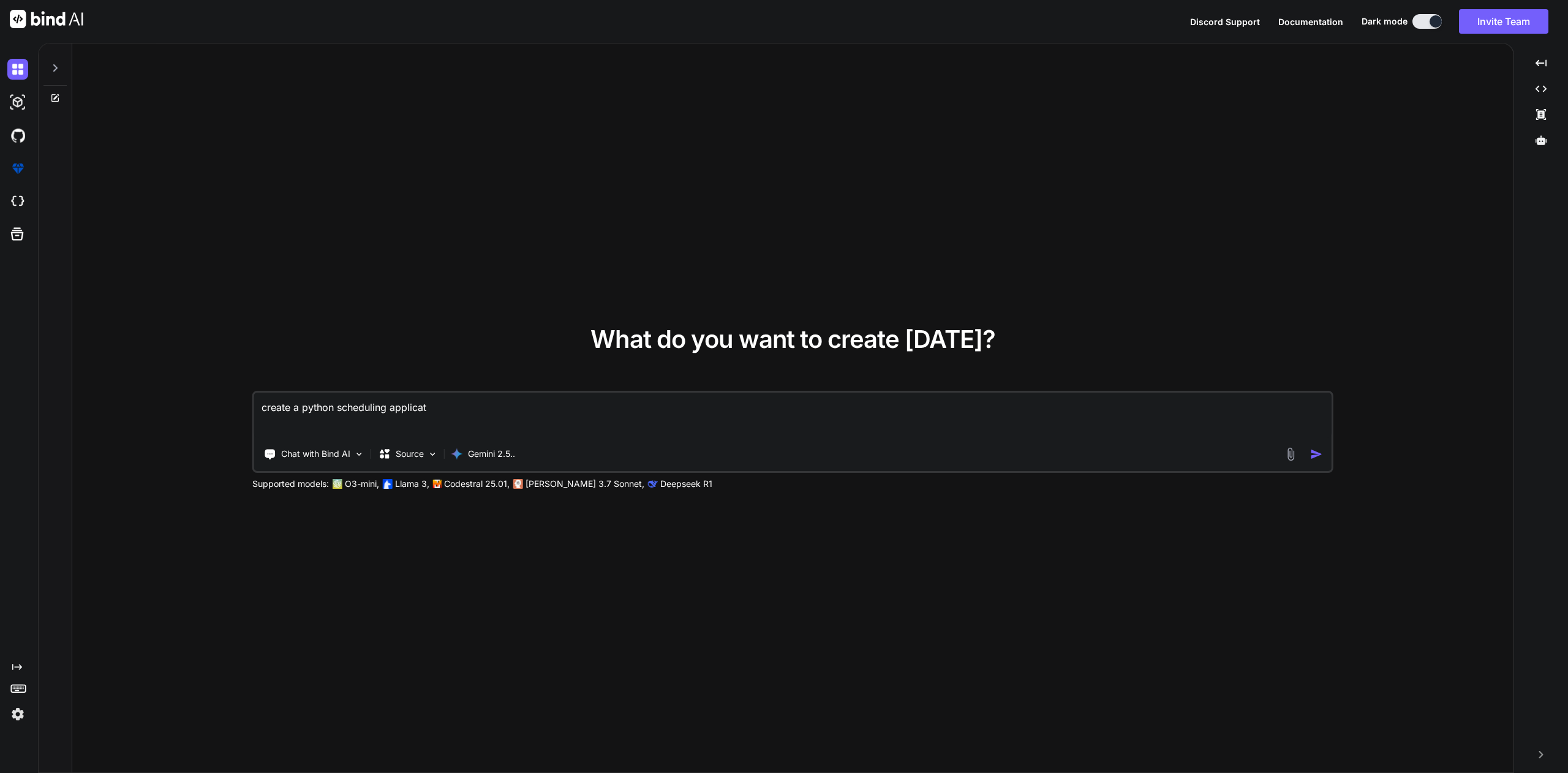
type textarea "create a python scheduling applicati"
type textarea "x"
type textarea "create a python scheduling applicatio"
type textarea "x"
type textarea "create a python scheduling application"
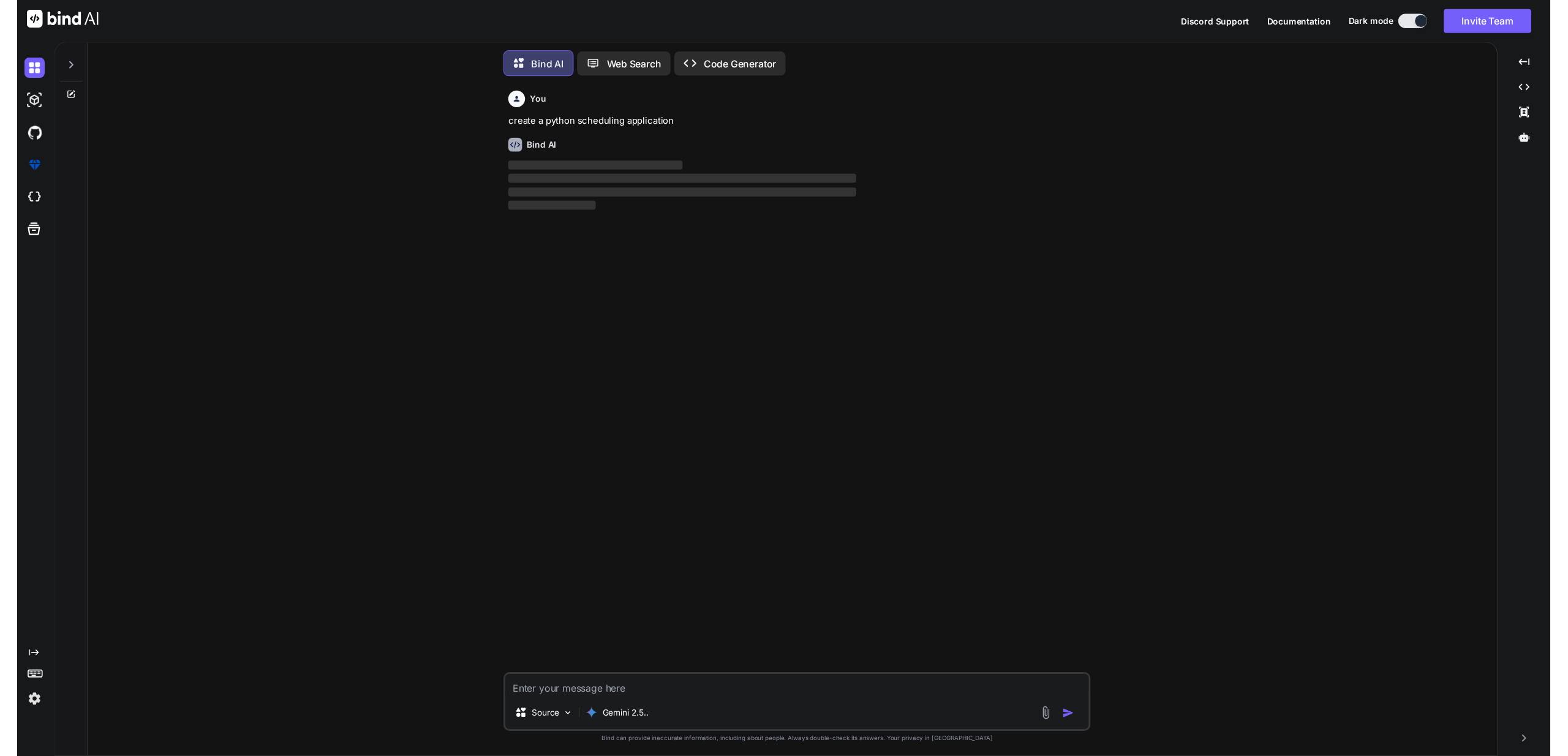
scroll to position [3, 0]
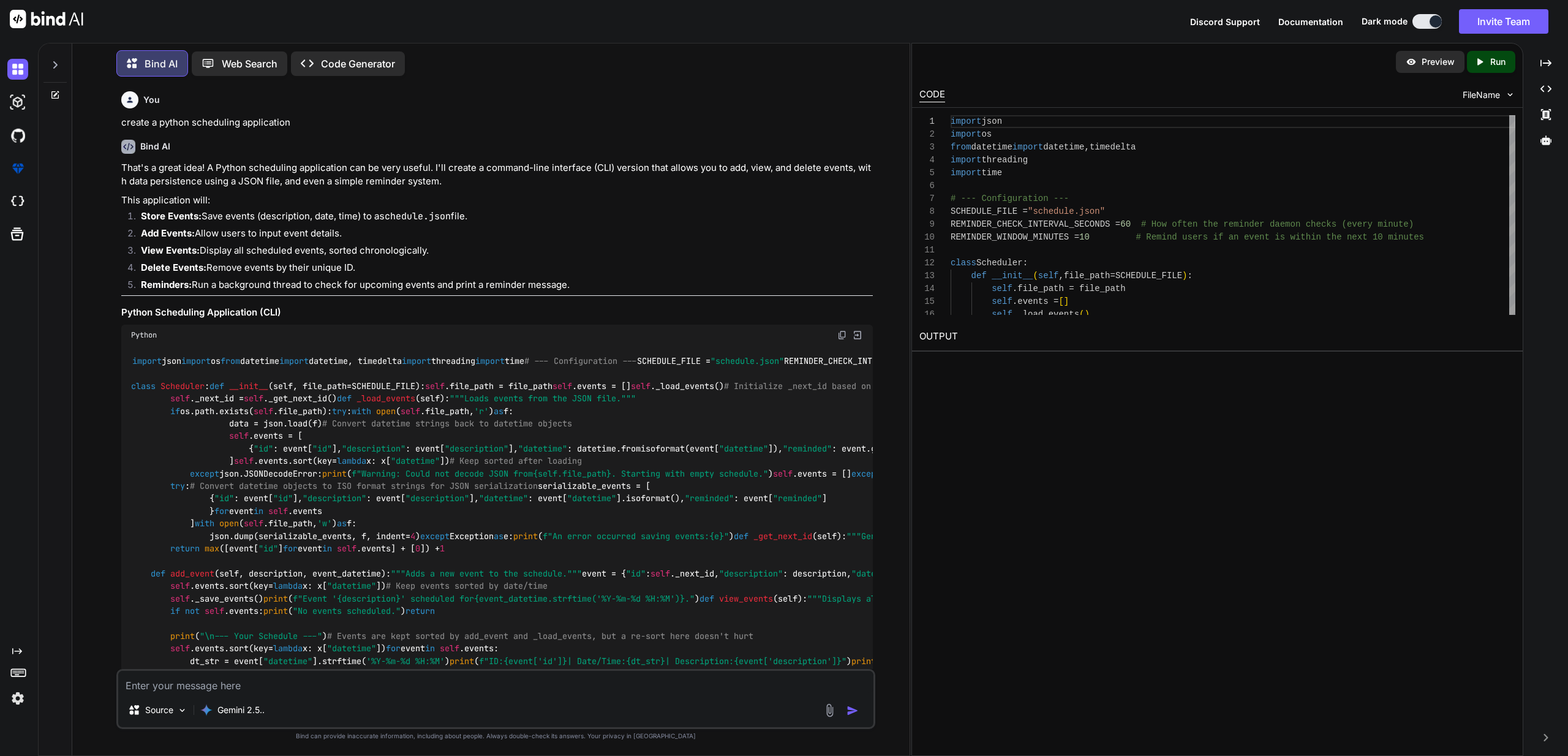
type textarea "x"
